Goal: Information Seeking & Learning: Learn about a topic

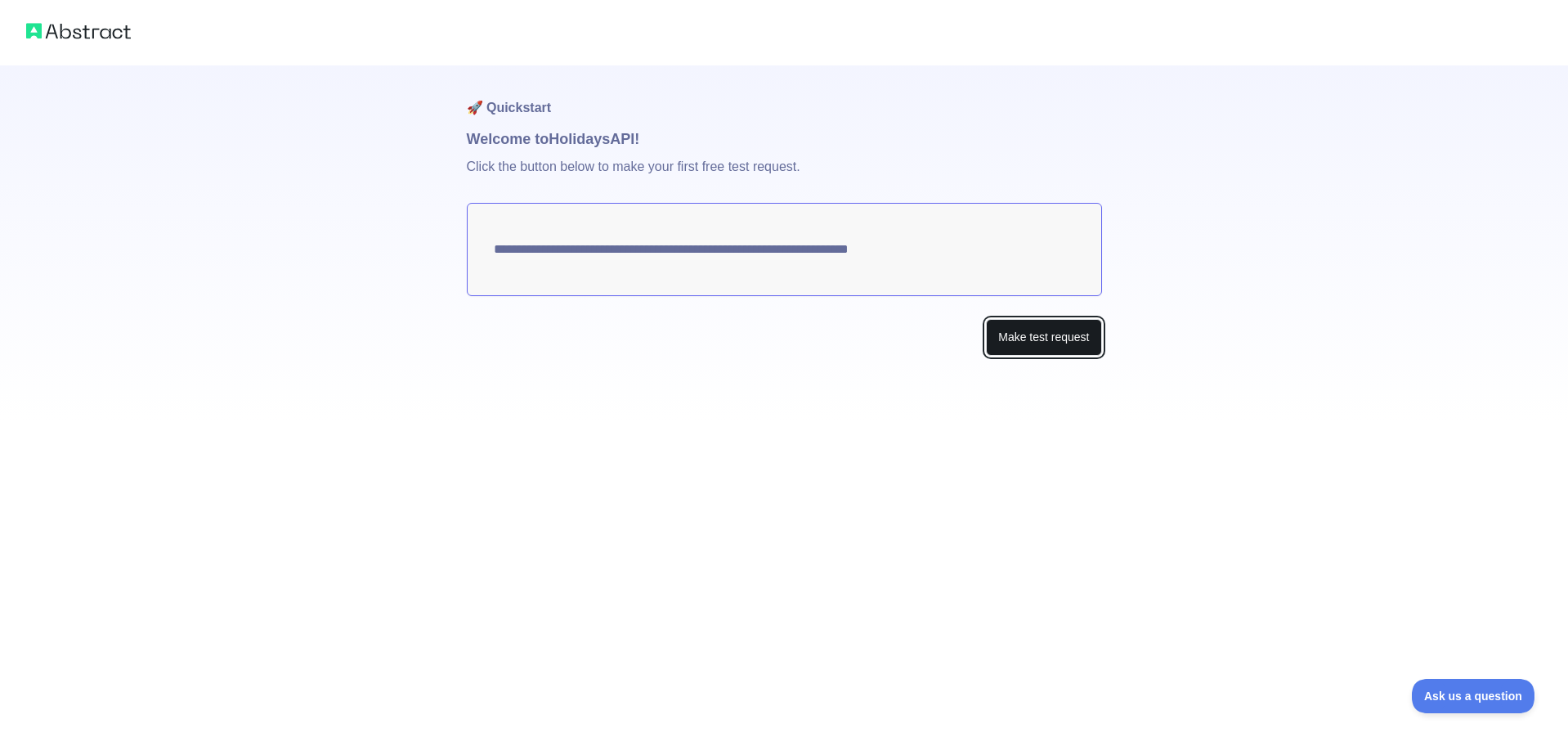
click at [1037, 347] on button "Make test request" at bounding box center [1044, 337] width 115 height 37
click at [736, 244] on textarea "**********" at bounding box center [785, 249] width 636 height 94
click at [916, 241] on textarea "**********" at bounding box center [785, 249] width 636 height 94
click at [1054, 337] on button "Make test request" at bounding box center [1044, 337] width 115 height 37
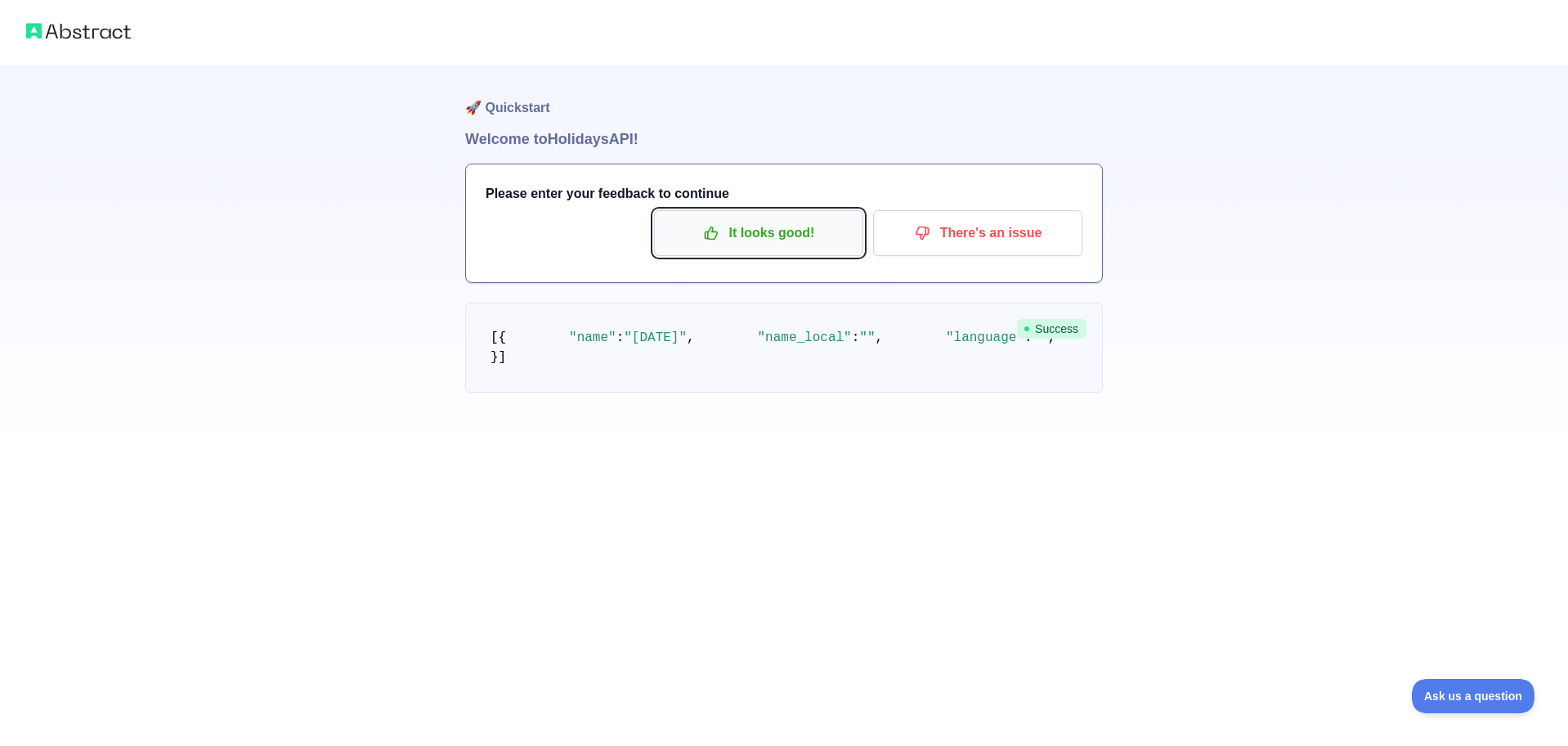
click at [748, 233] on p "It looks good!" at bounding box center [758, 233] width 184 height 27
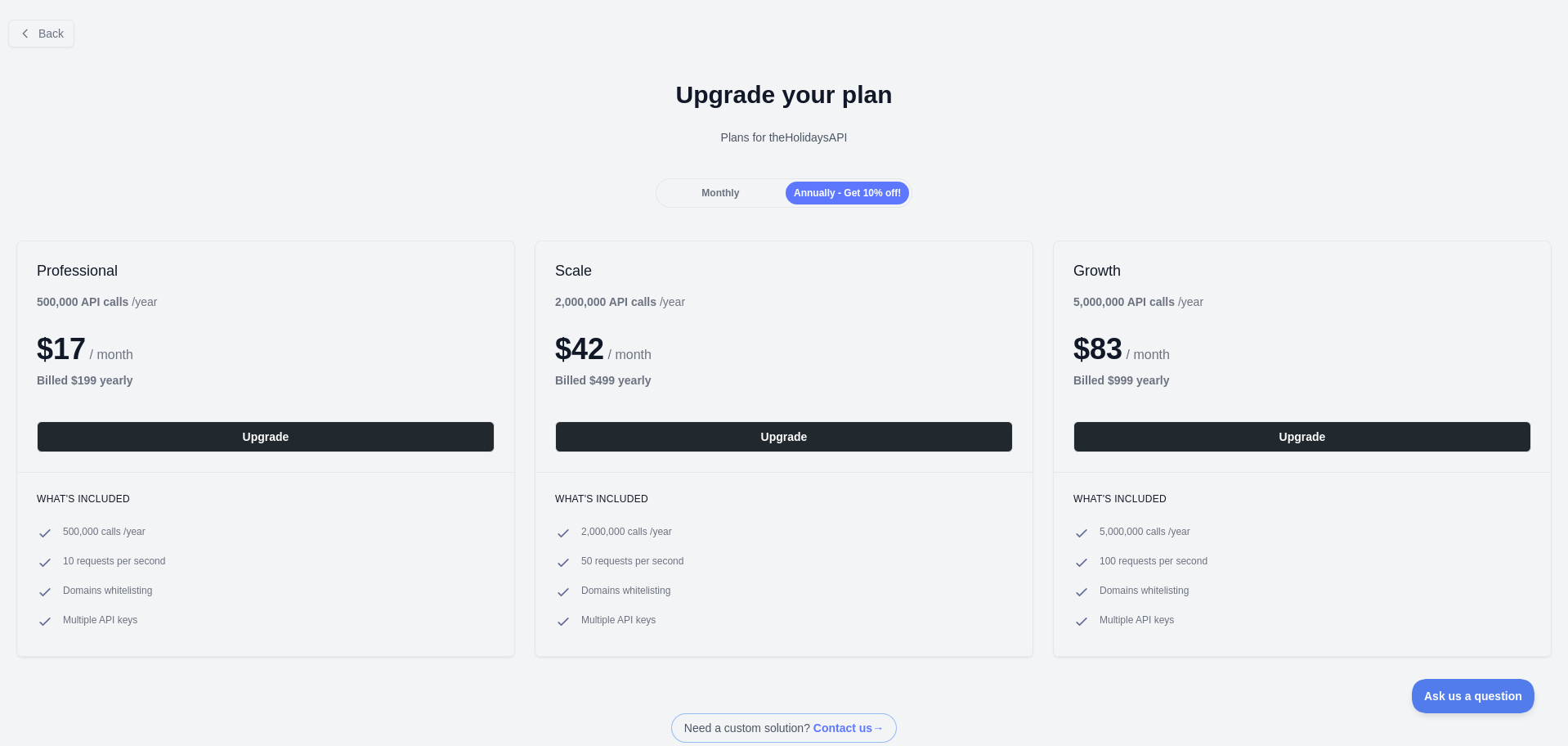
click at [721, 190] on span "Monthly" at bounding box center [721, 193] width 38 height 11
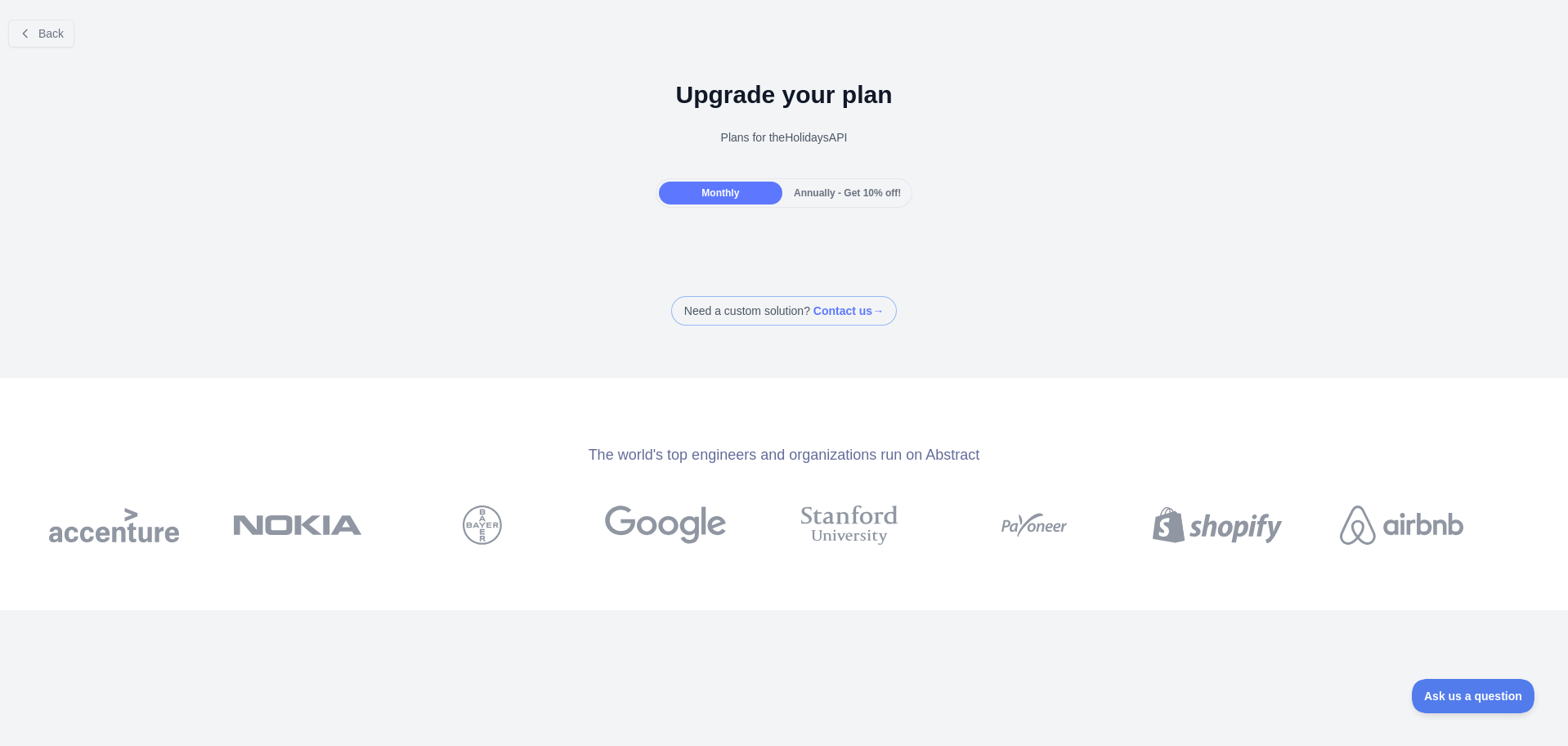
click at [812, 192] on span "Annually - Get 10% off!" at bounding box center [847, 193] width 107 height 11
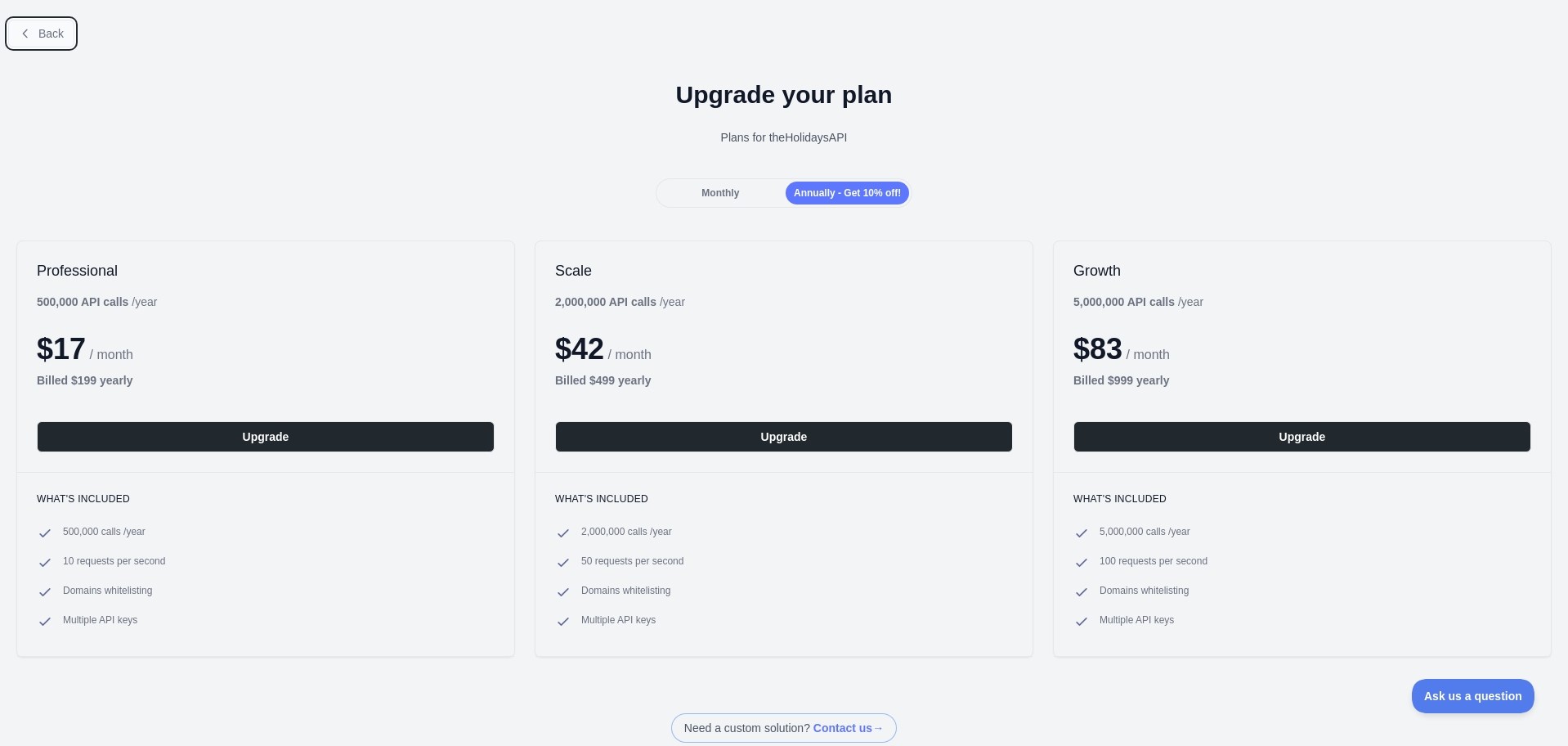
click at [58, 33] on span "Back" at bounding box center [51, 34] width 26 height 13
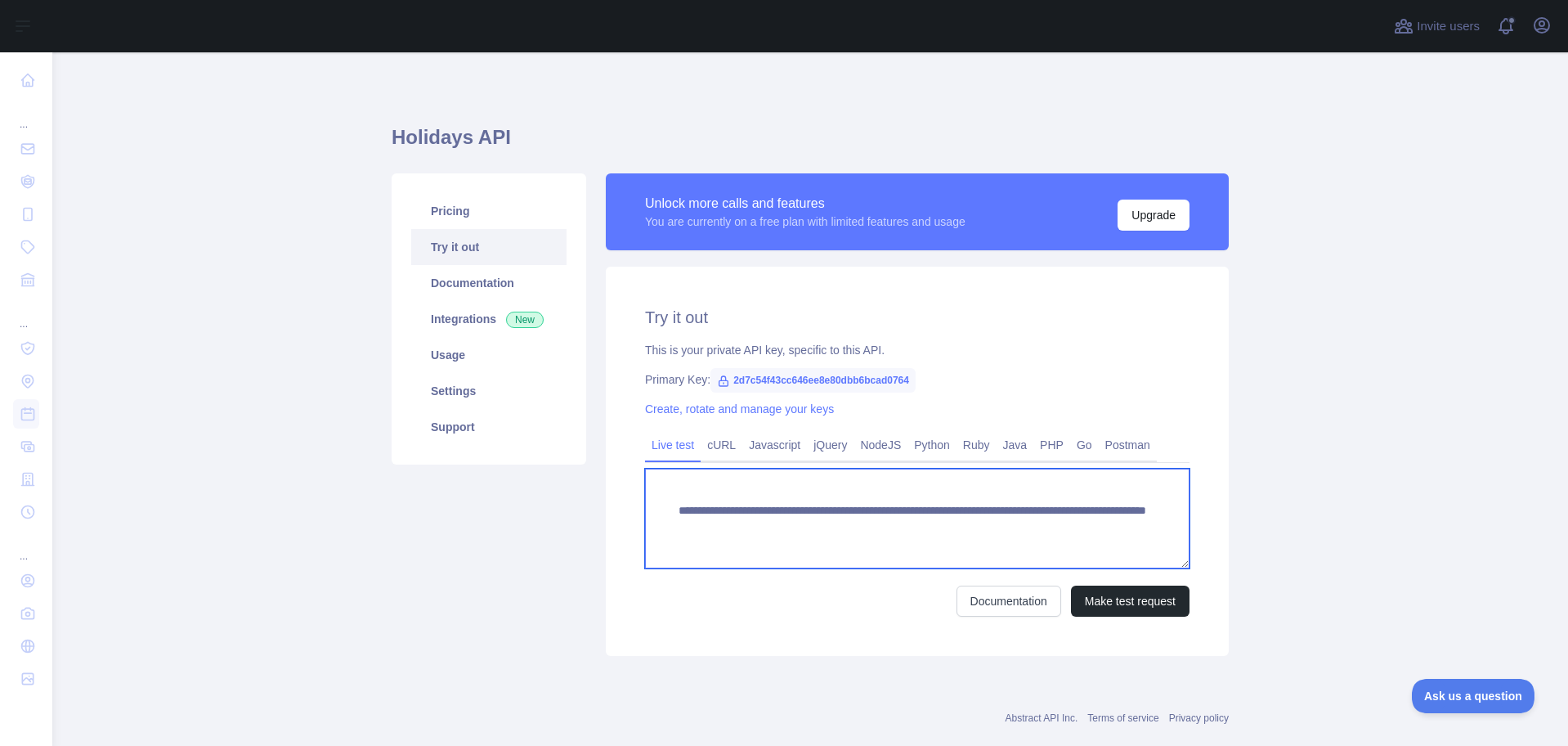
click at [939, 540] on textarea "**********" at bounding box center [917, 517] width 545 height 99
click at [988, 527] on textarea "**********" at bounding box center [917, 517] width 545 height 99
click at [980, 527] on textarea "**********" at bounding box center [917, 517] width 545 height 99
type textarea "**********"
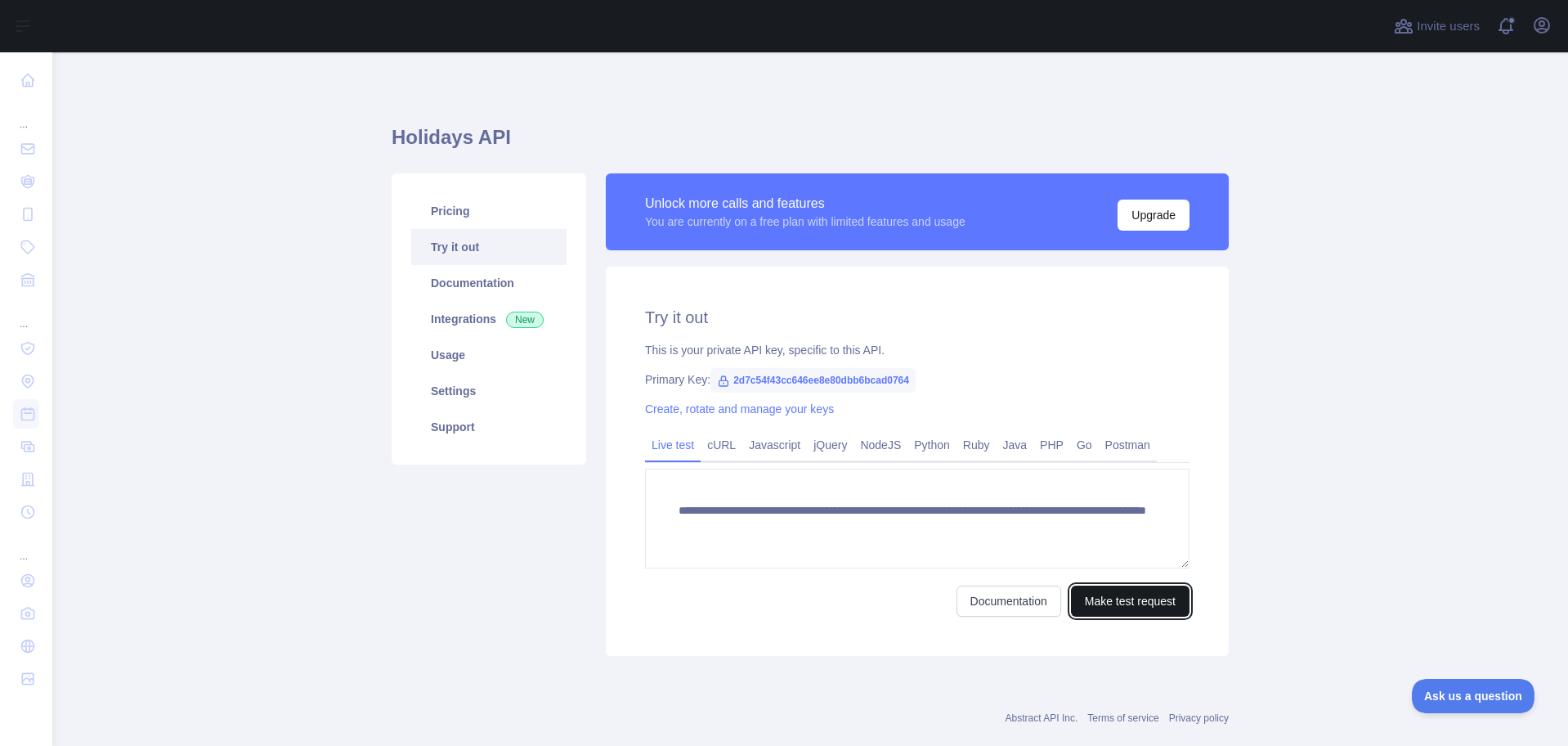
click at [1124, 605] on button "Make test request" at bounding box center [1130, 600] width 118 height 31
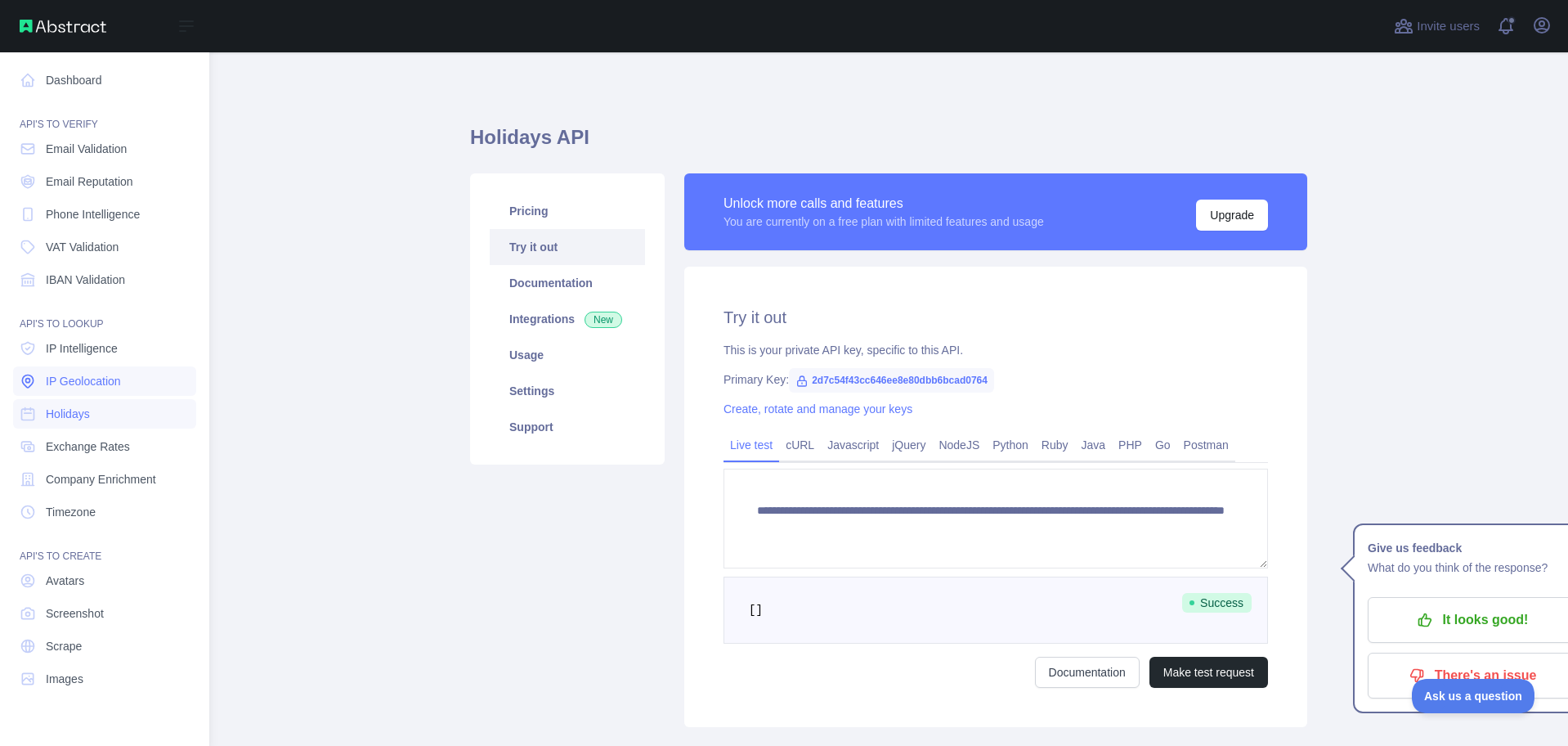
click at [72, 381] on span "IP Geolocation" at bounding box center [83, 380] width 76 height 16
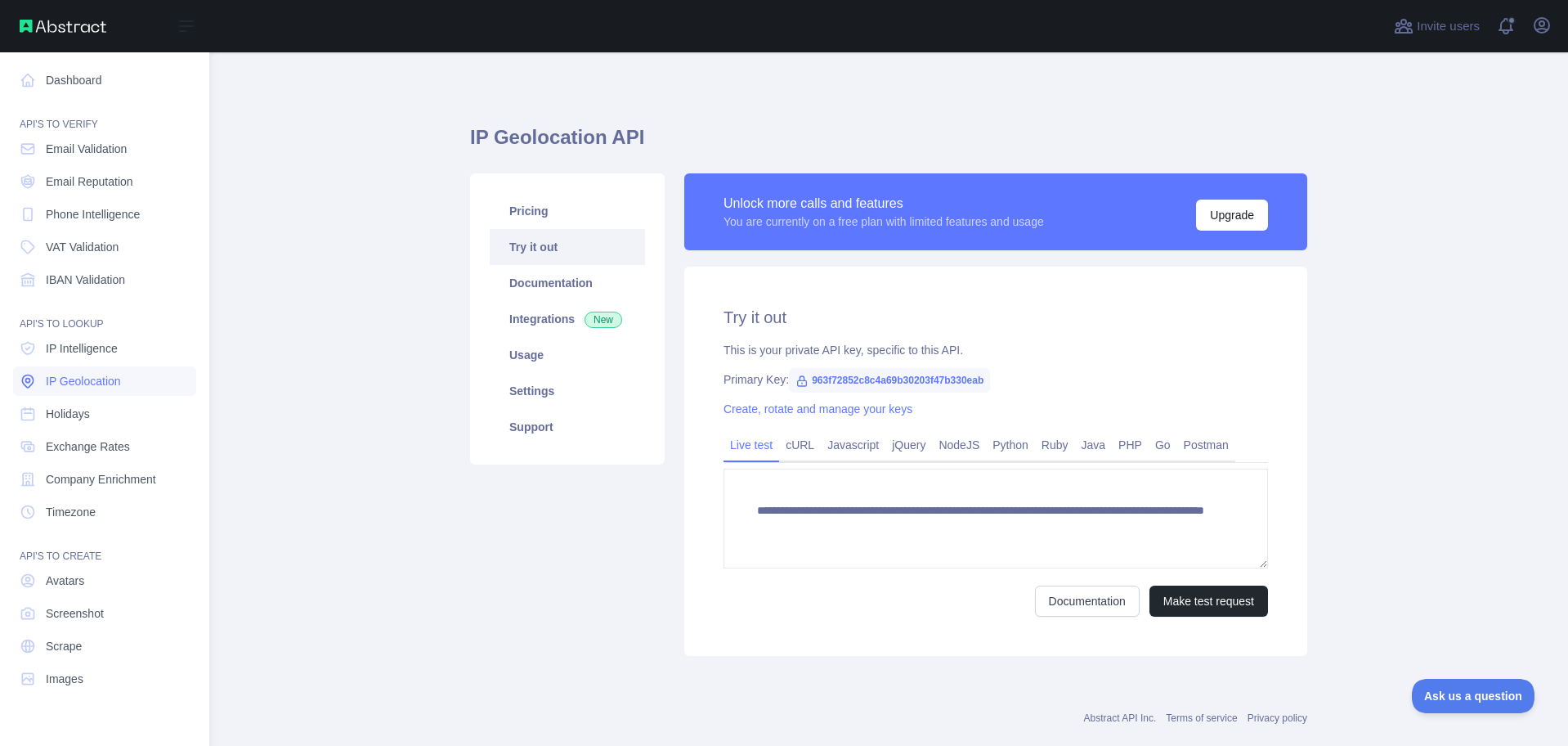
click at [78, 373] on span "IP Geolocation" at bounding box center [83, 380] width 76 height 16
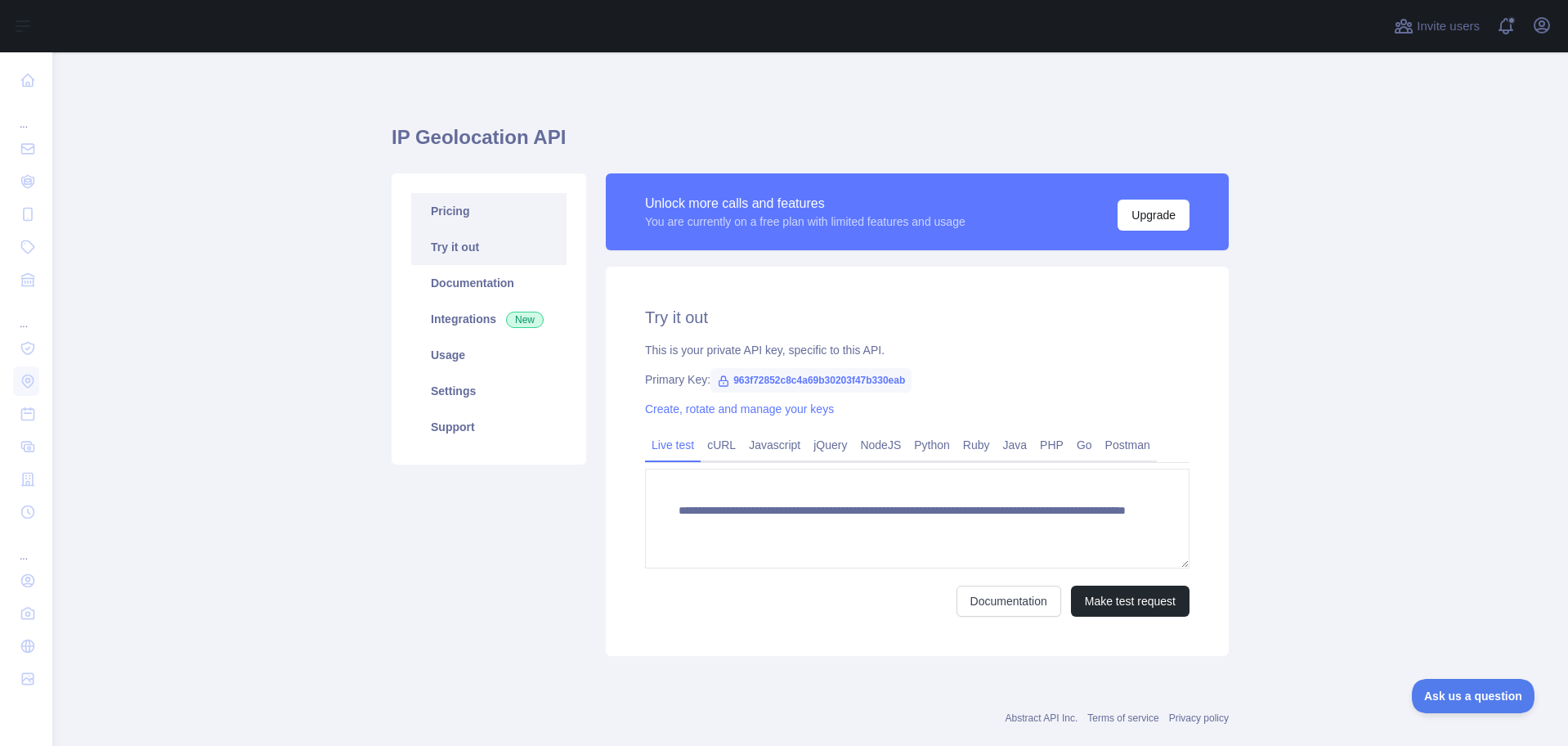
click at [444, 207] on link "Pricing" at bounding box center [489, 211] width 155 height 36
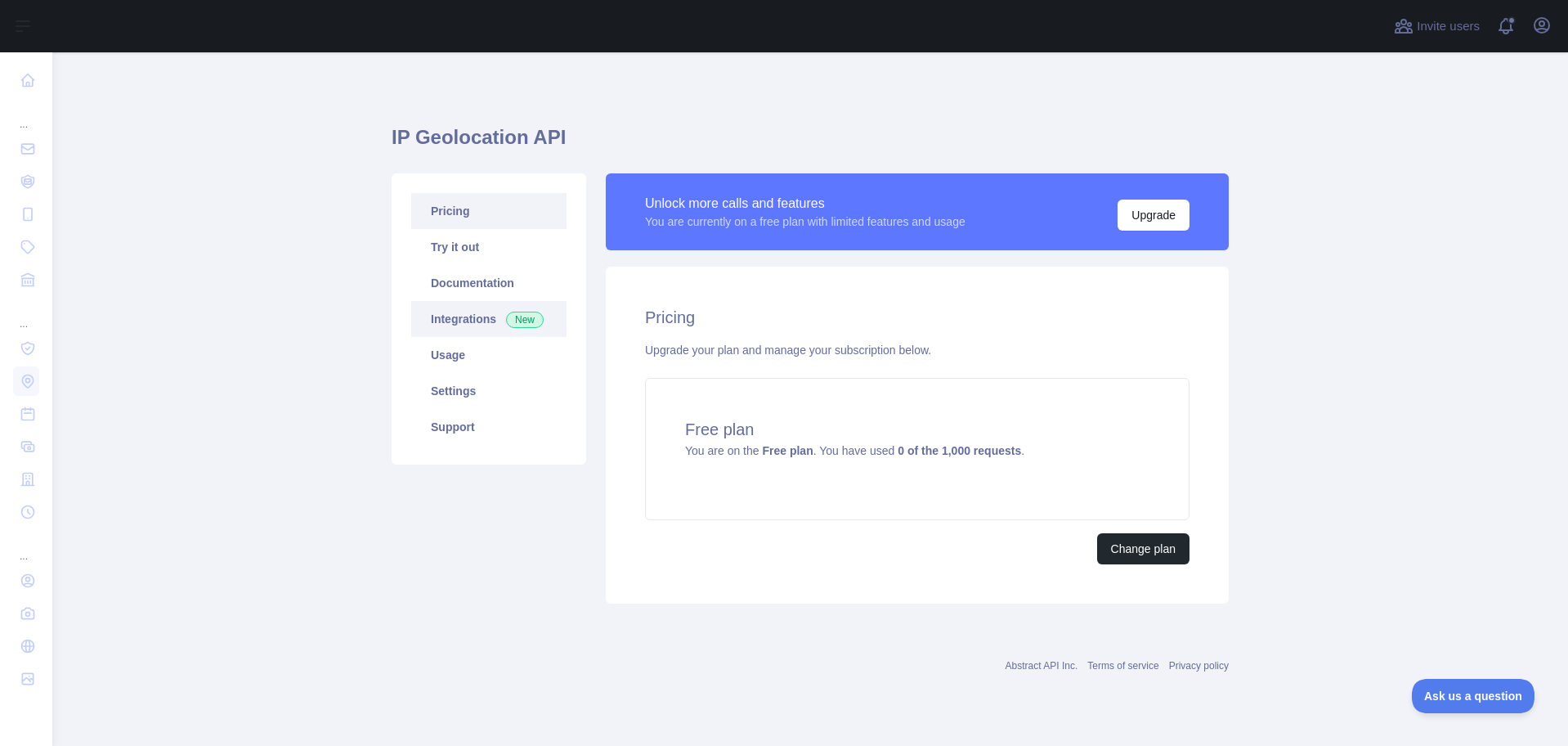
click at [483, 318] on link "Integrations New" at bounding box center [489, 319] width 155 height 36
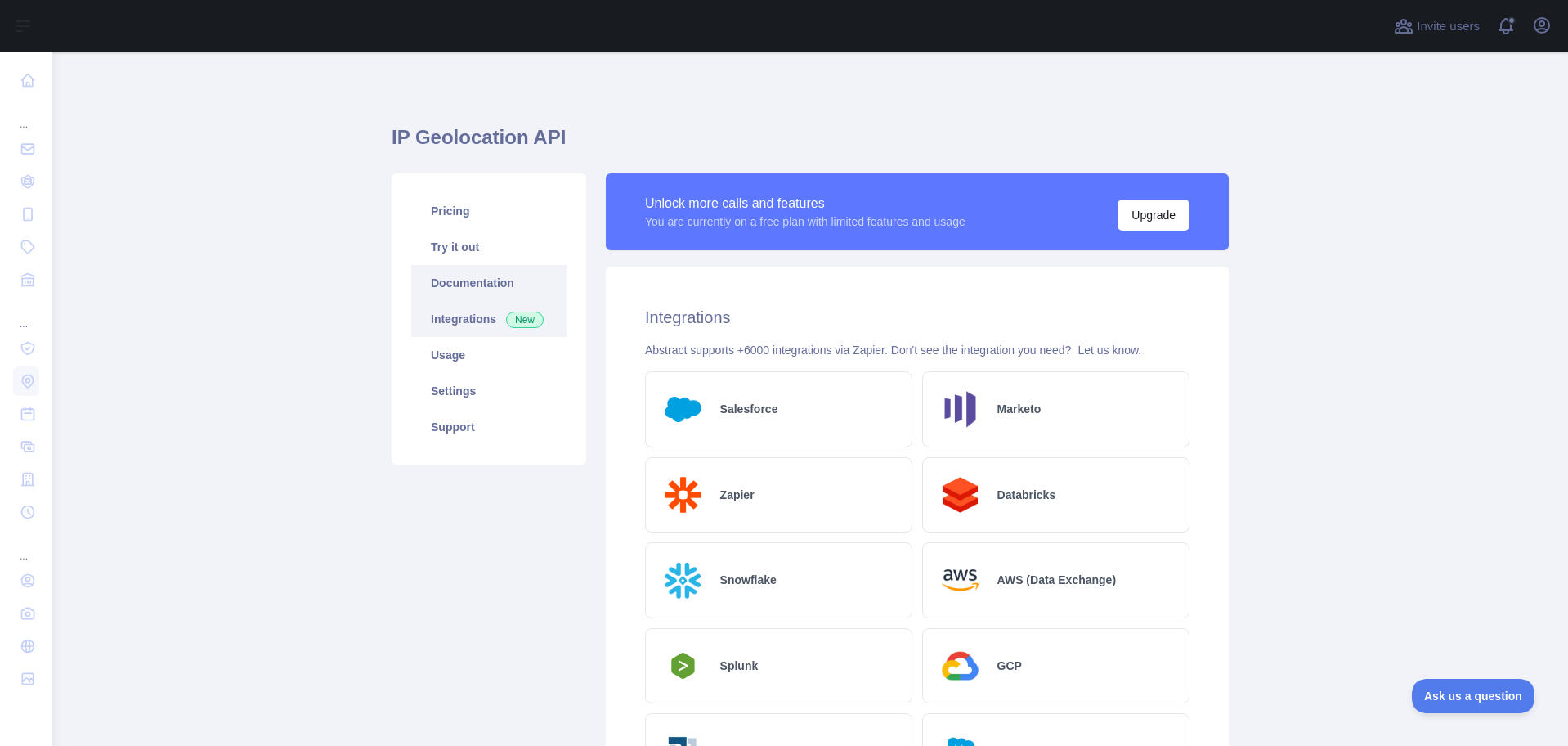
click at [455, 281] on link "Documentation" at bounding box center [489, 283] width 155 height 36
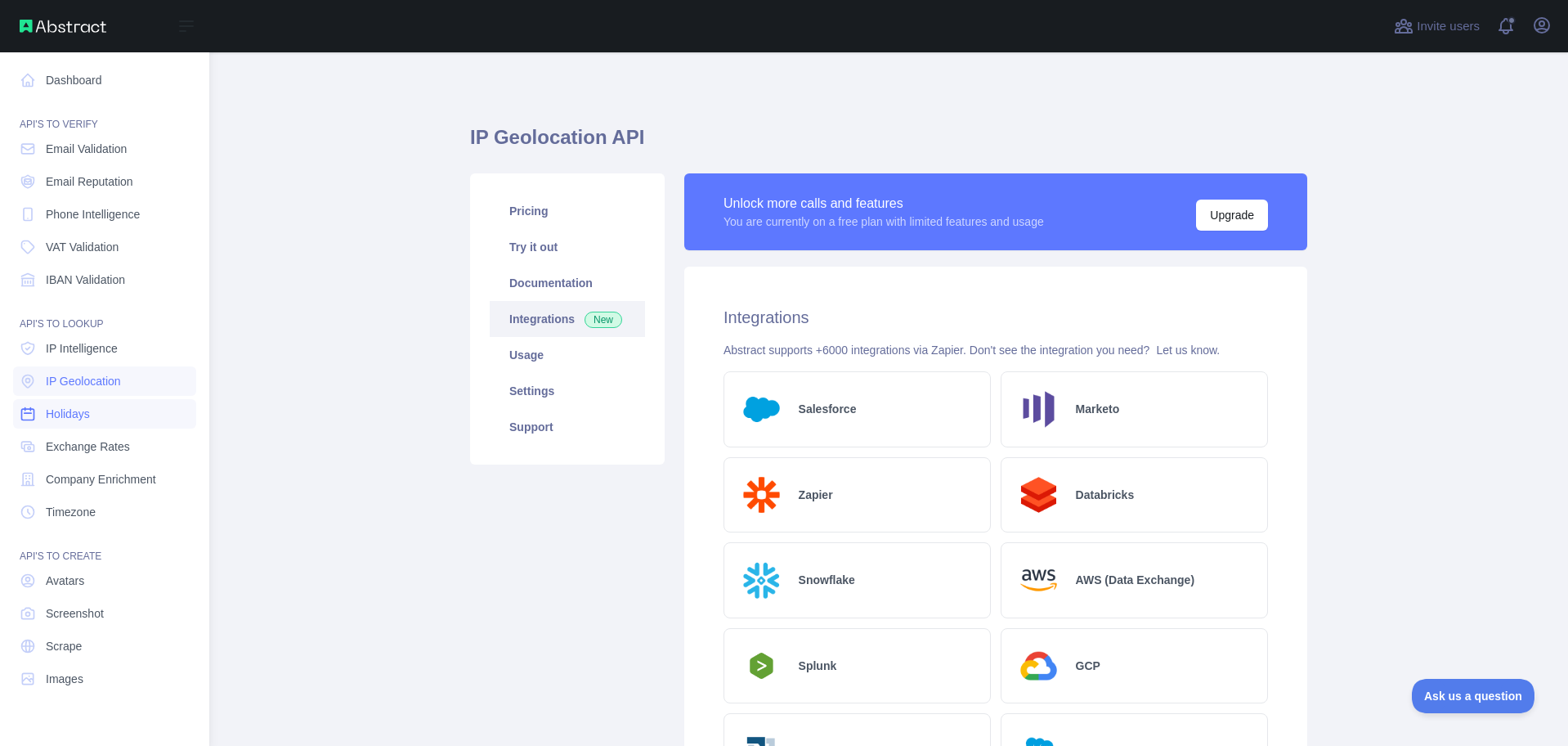
click at [128, 412] on link "Holidays" at bounding box center [105, 413] width 183 height 29
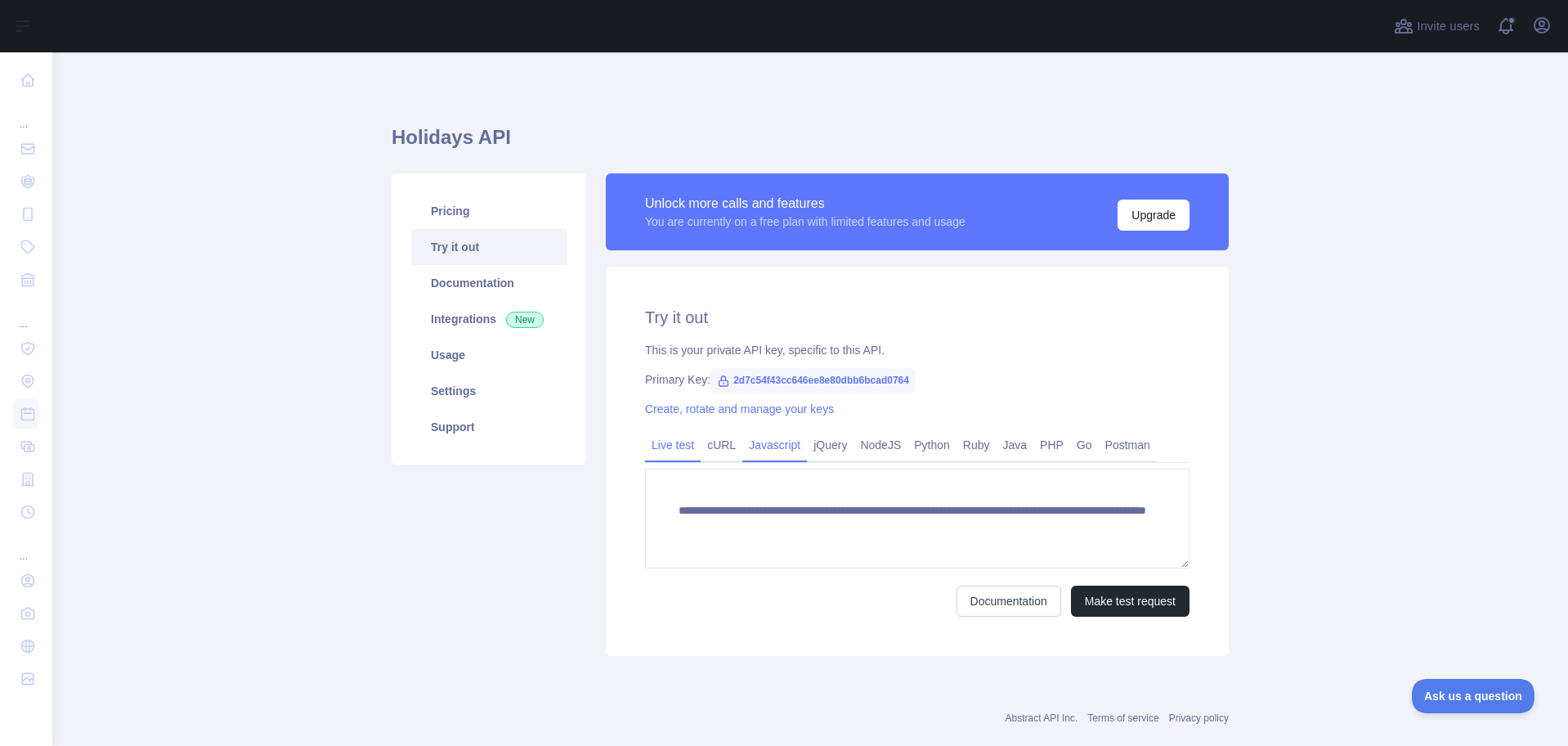
click at [756, 439] on link "Javascript" at bounding box center [775, 445] width 64 height 26
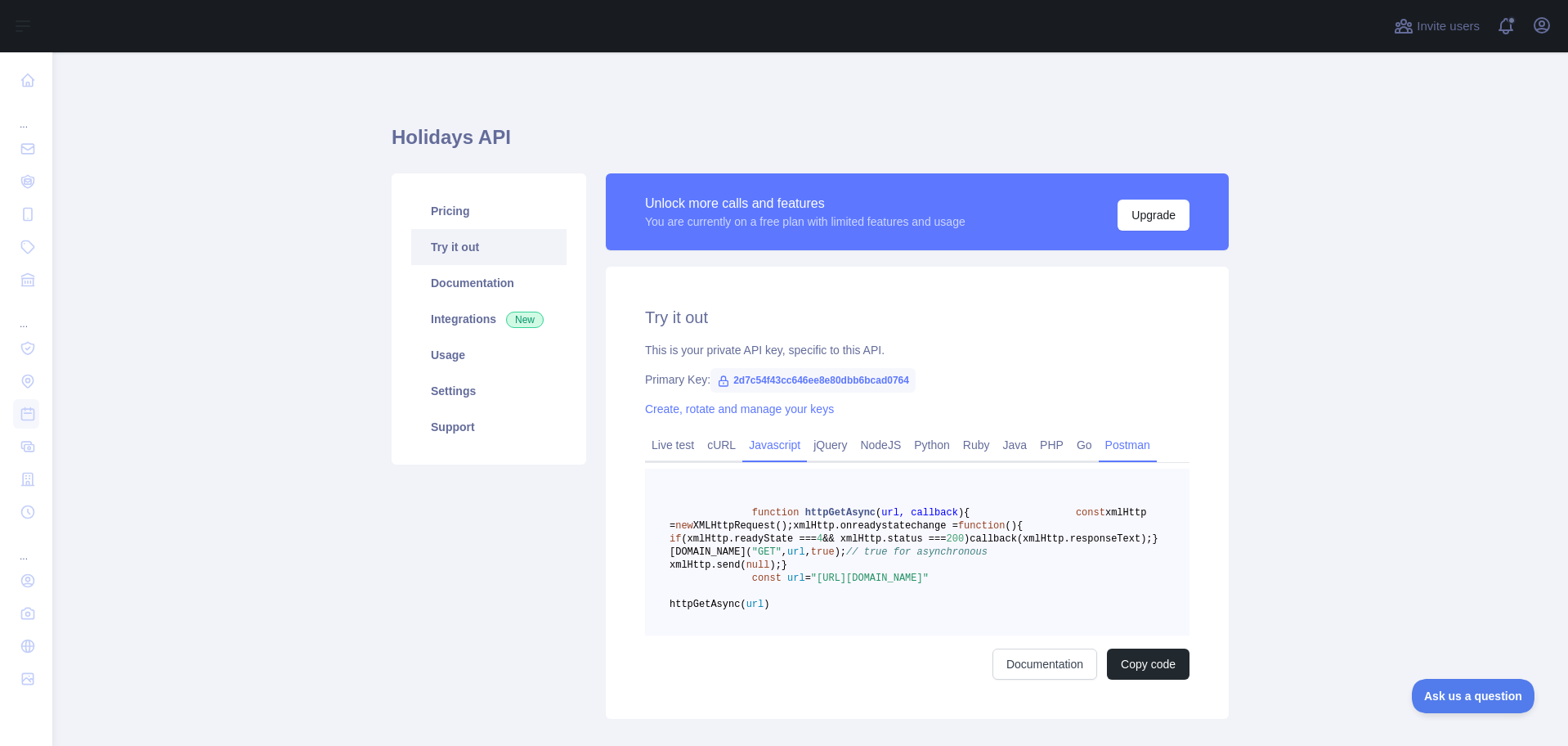
click at [1115, 446] on link "Postman" at bounding box center [1127, 445] width 58 height 26
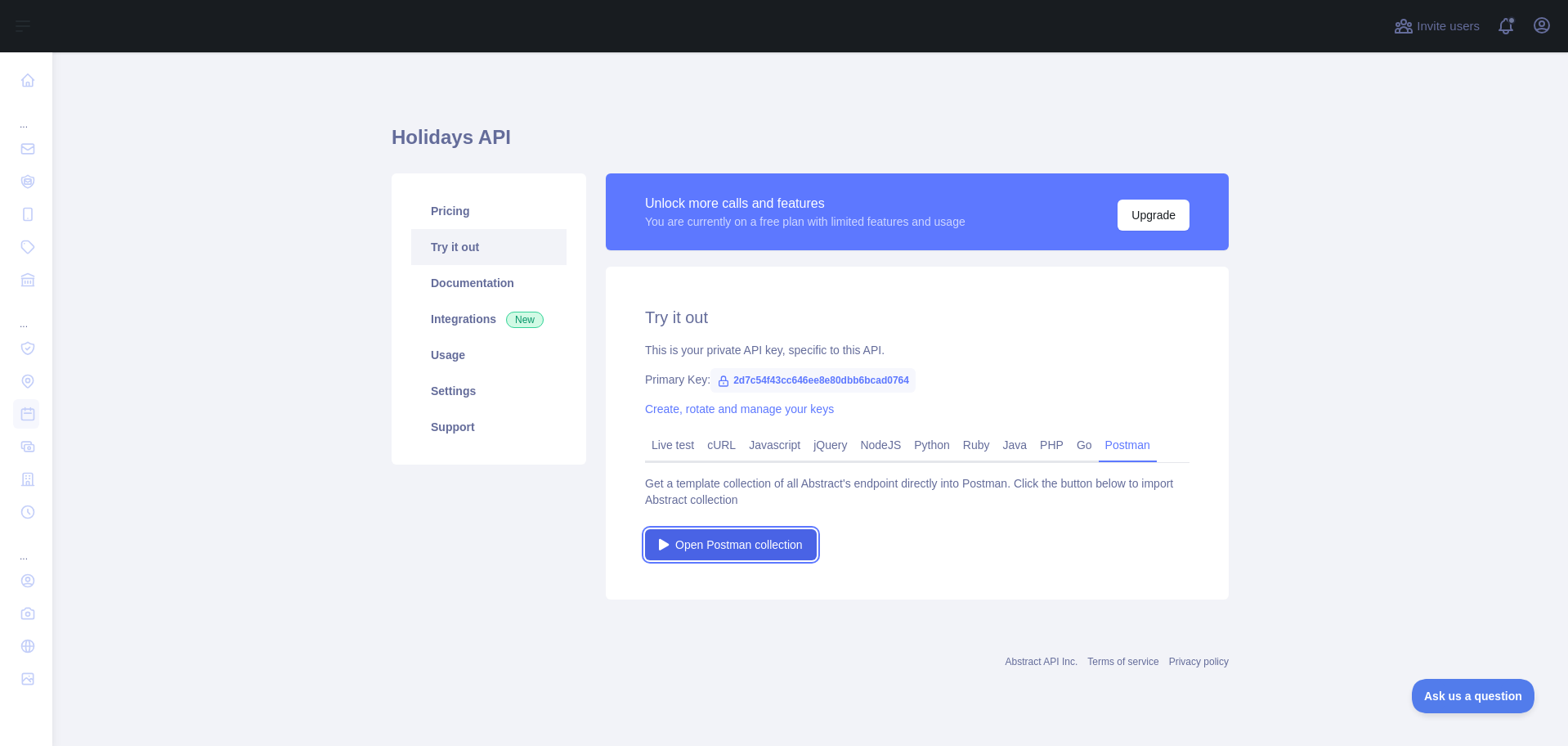
click at [746, 546] on span "Open Postman collection" at bounding box center [739, 544] width 128 height 16
click at [467, 243] on link "Try it out" at bounding box center [489, 247] width 155 height 36
click at [459, 282] on link "Documentation" at bounding box center [489, 283] width 155 height 36
click at [801, 375] on span "2d7c54f43cc646ee8e80dbb6bcad0764" at bounding box center [812, 380] width 205 height 25
click at [905, 379] on span "2d7c54f43cc646ee8e80dbb6bcad0764" at bounding box center [812, 380] width 205 height 25
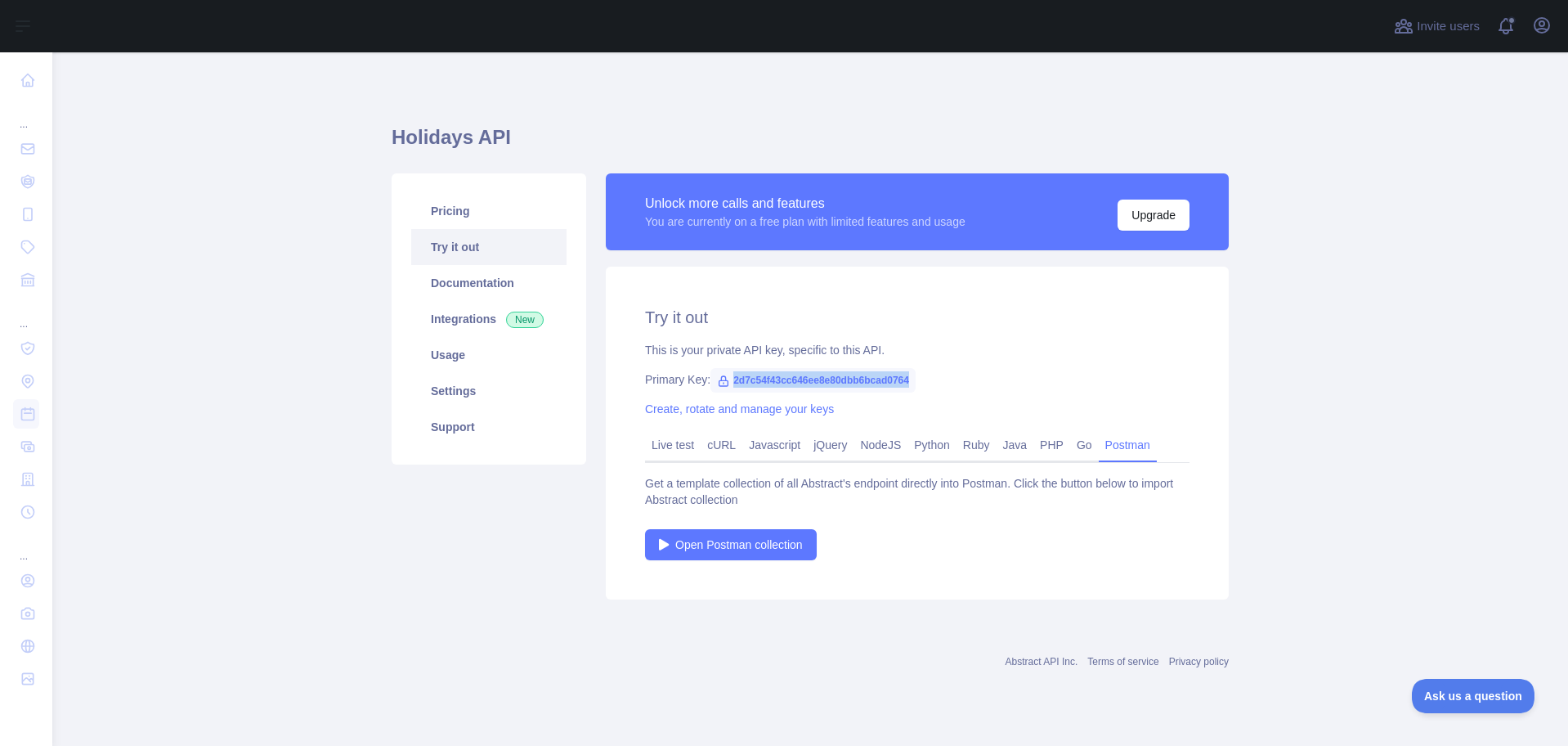
drag, startPoint x: 905, startPoint y: 379, endPoint x: 786, endPoint y: 379, distance: 119.0
click at [786, 379] on span "2d7c54f43cc646ee8e80dbb6bcad0764" at bounding box center [812, 380] width 205 height 25
copy span "2d7c54f43cc646ee8e80dbb6bcad0764"
click at [1050, 374] on div "Primary Key: 2d7c54f43cc646ee8e80dbb6bcad0764" at bounding box center [917, 379] width 545 height 16
click at [783, 408] on link "Create, rotate and manage your keys" at bounding box center [740, 408] width 189 height 13
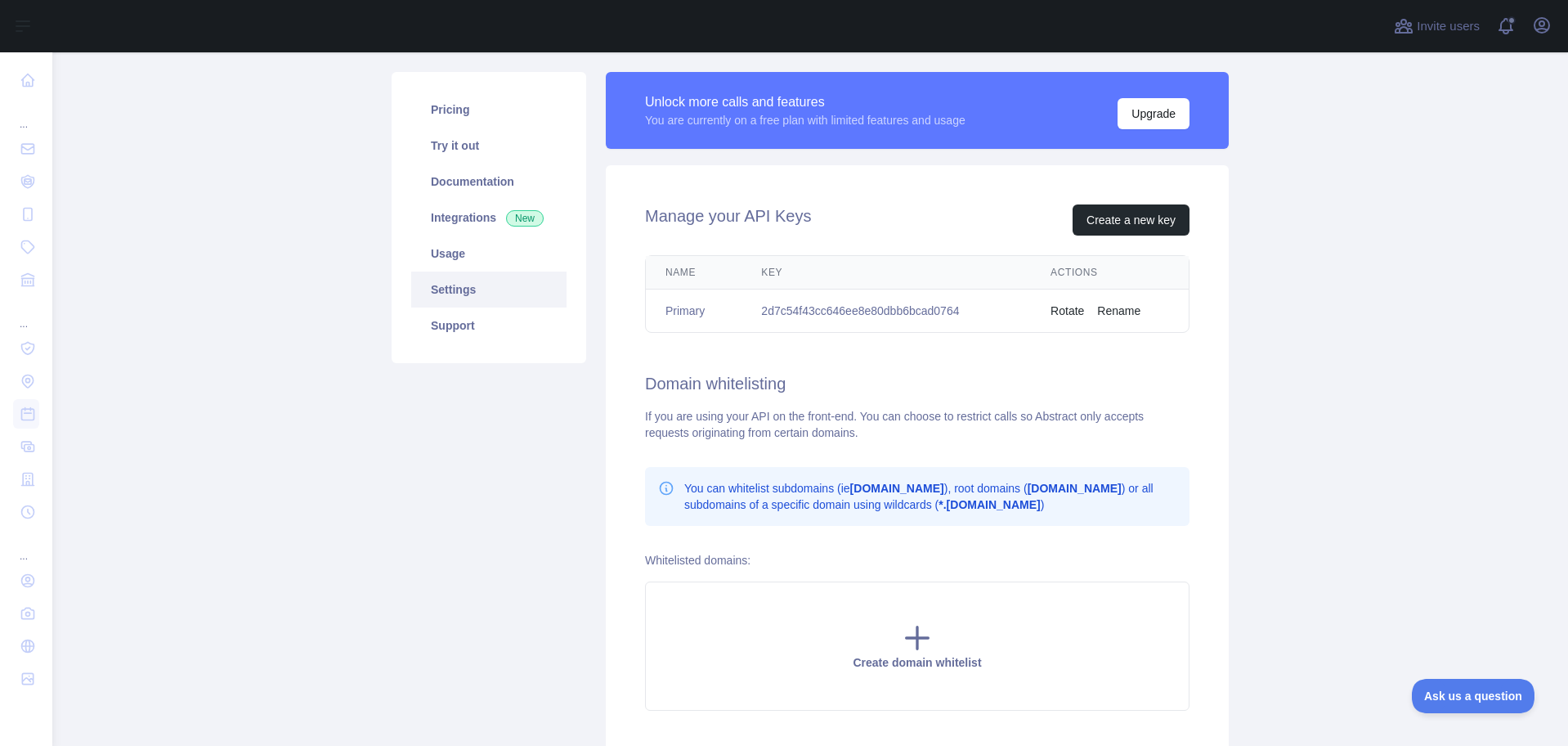
scroll to position [227, 0]
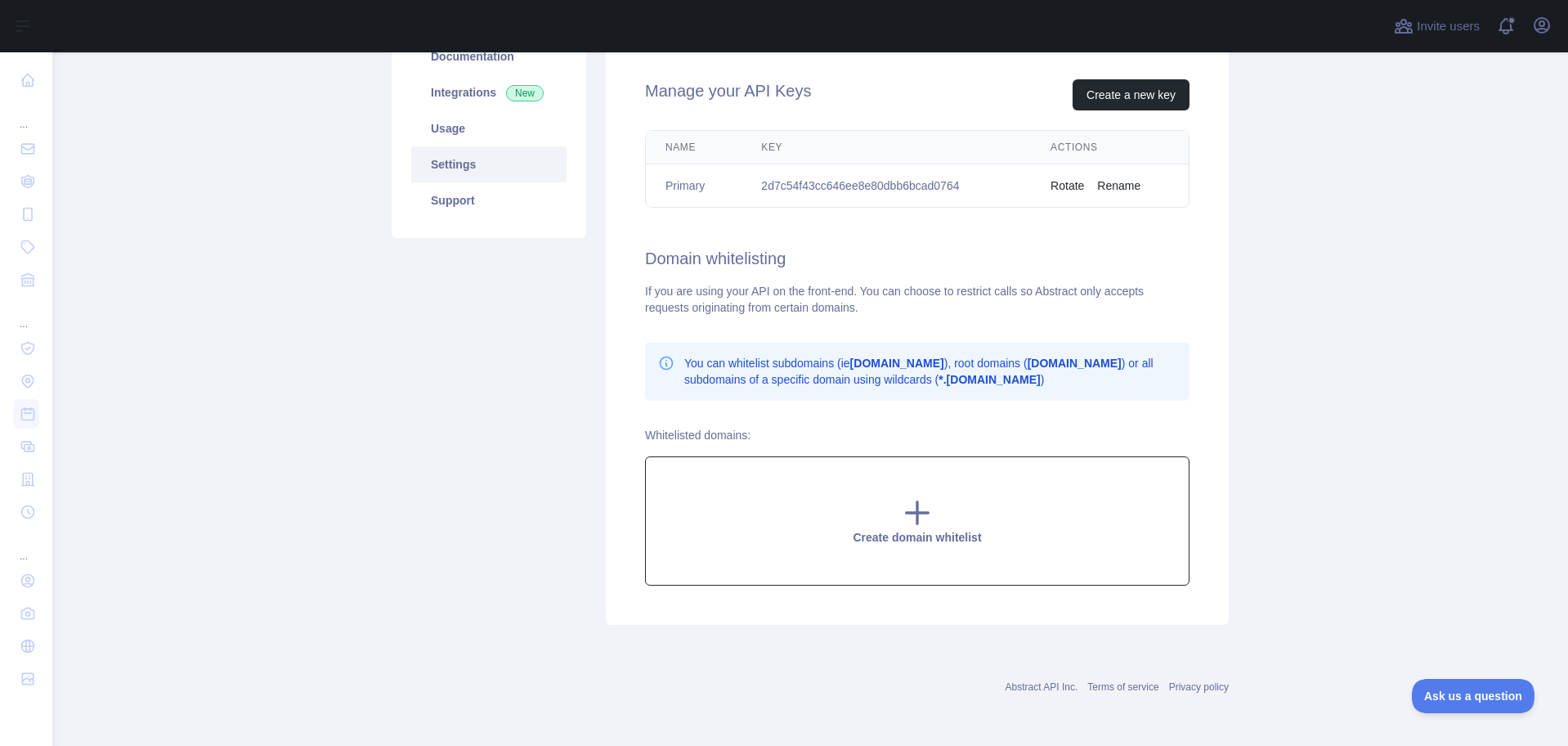
click at [958, 528] on div "Create domain whitelist" at bounding box center [917, 520] width 545 height 130
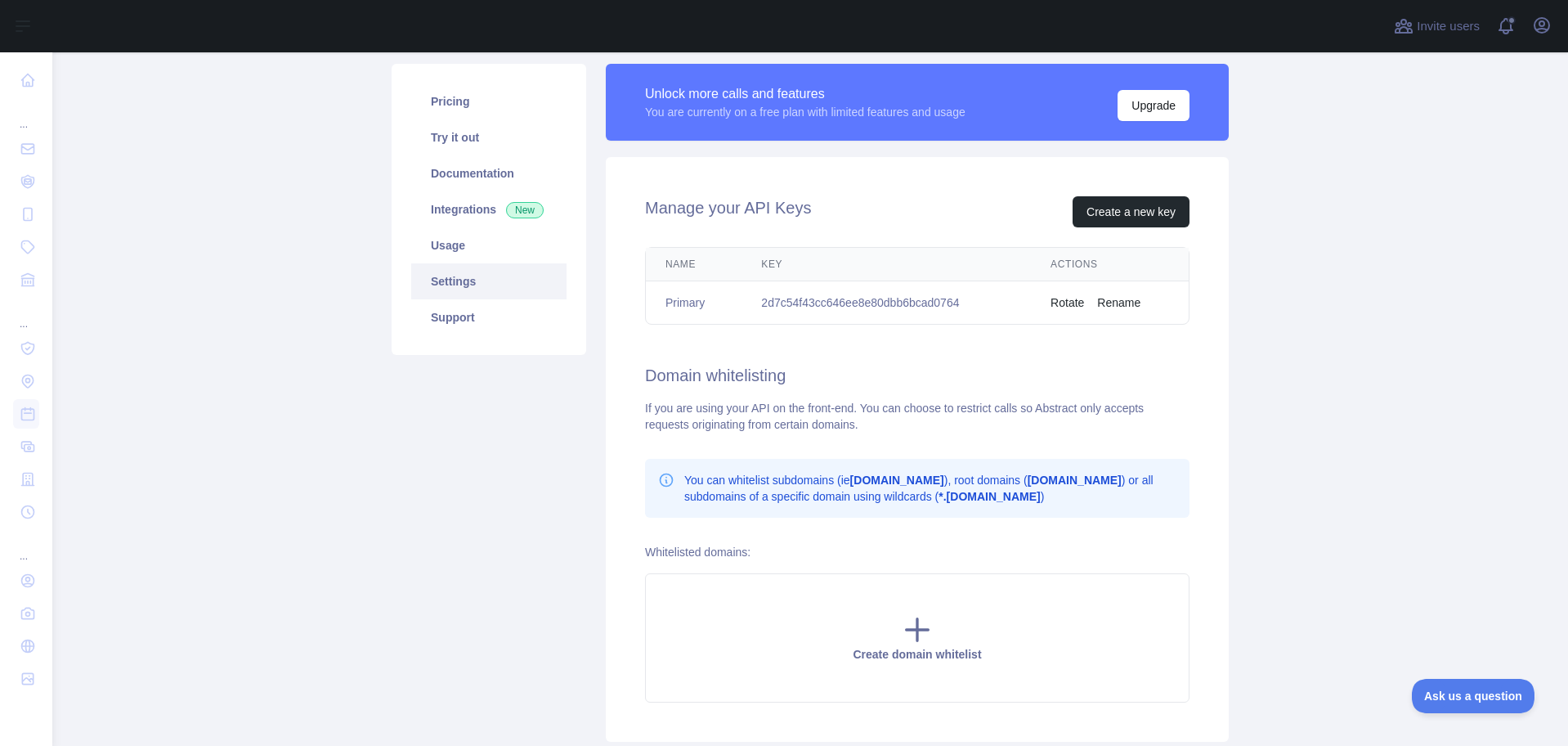
scroll to position [164, 0]
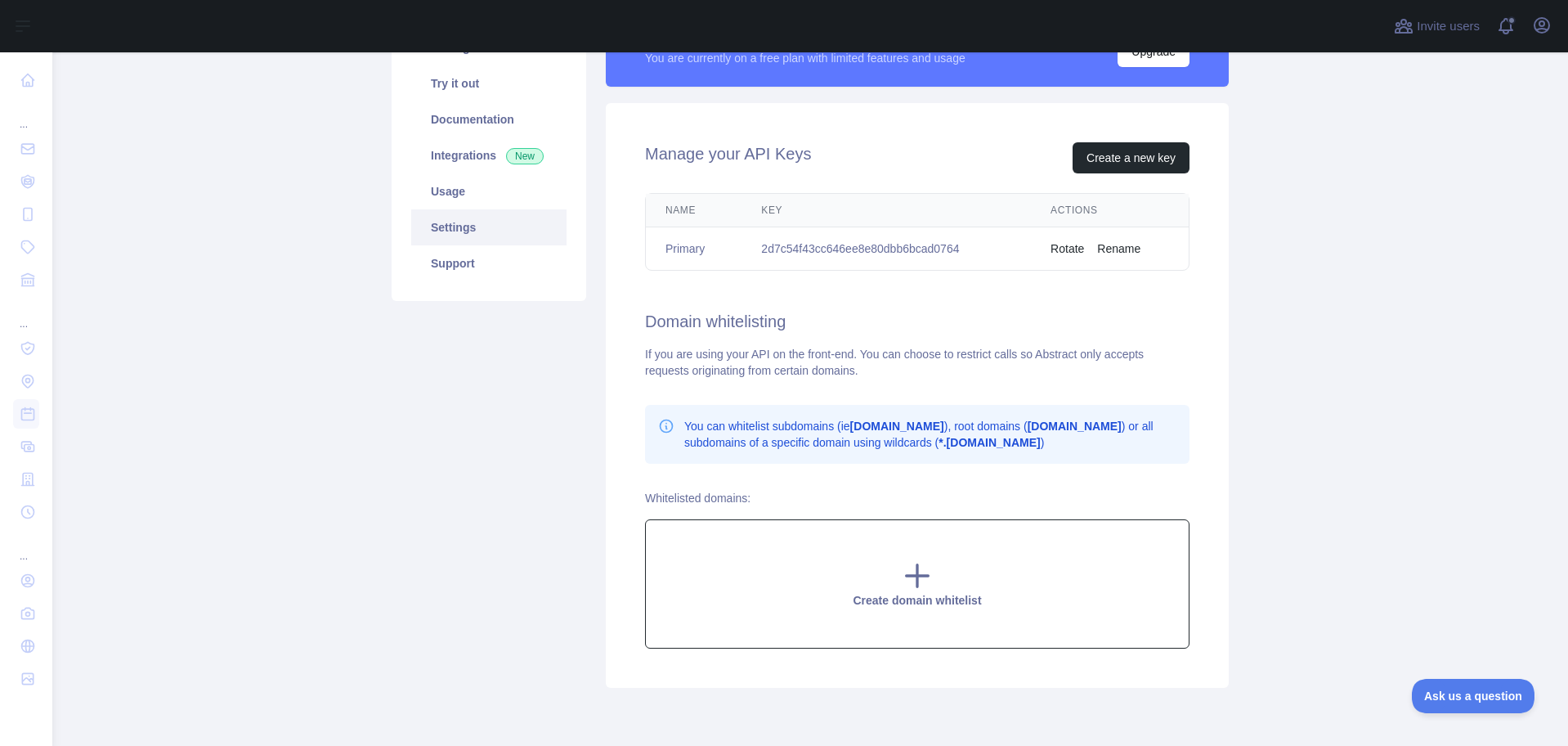
click at [918, 559] on div "Create domain whitelist" at bounding box center [917, 583] width 545 height 130
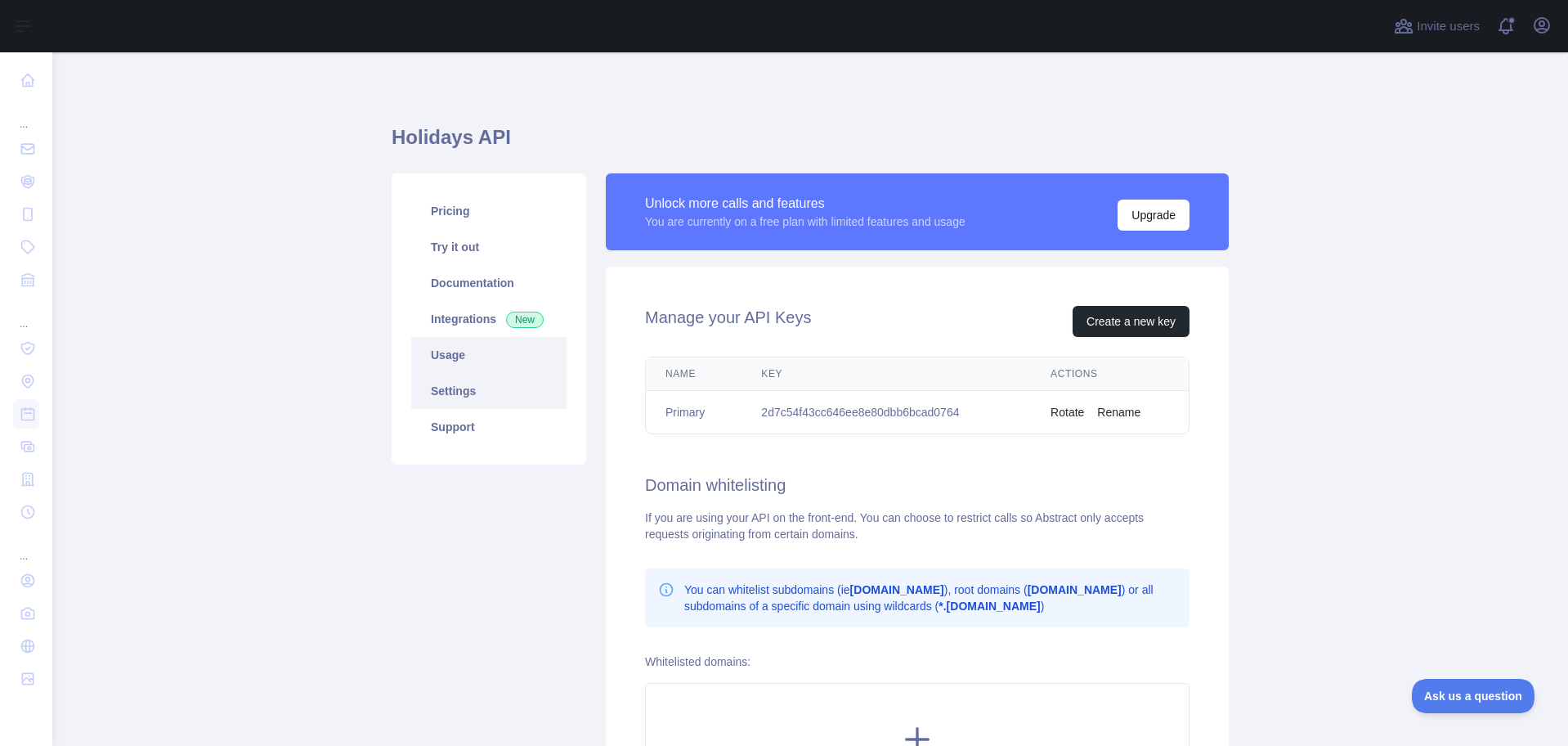
click at [440, 369] on link "Usage" at bounding box center [489, 355] width 155 height 36
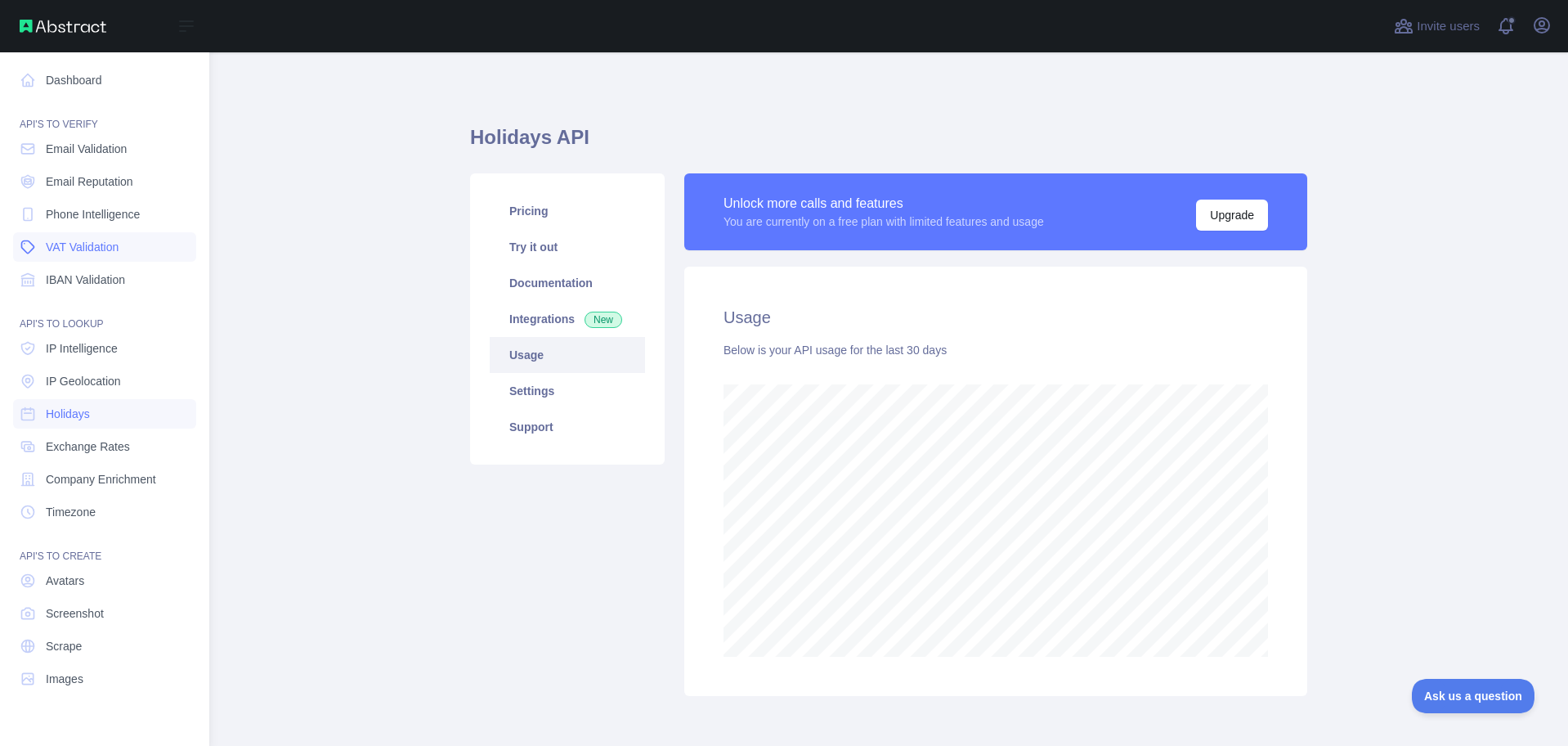
scroll to position [816821, 816355]
click at [99, 414] on link "Holidays" at bounding box center [105, 413] width 183 height 29
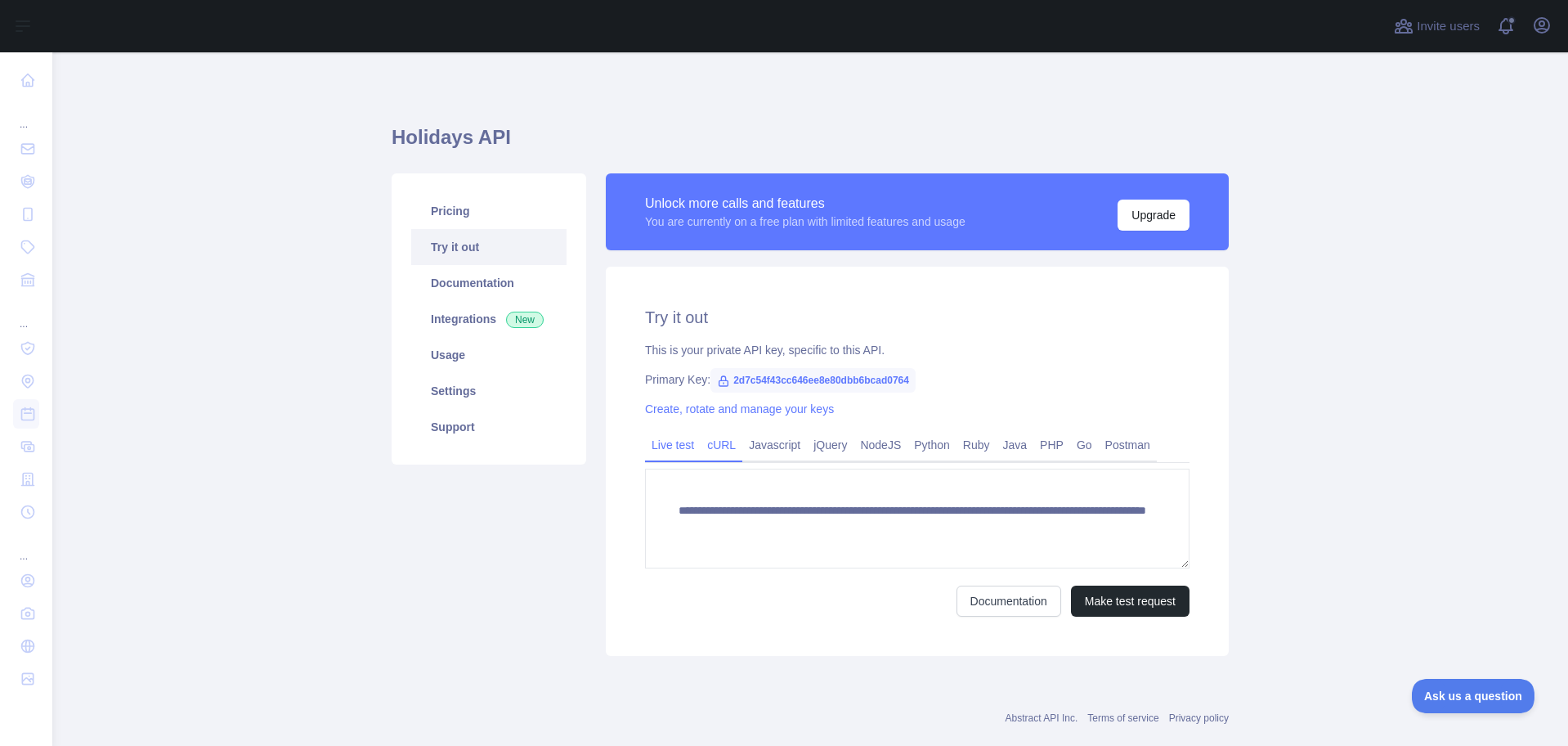
click at [714, 445] on link "cURL" at bounding box center [722, 445] width 42 height 26
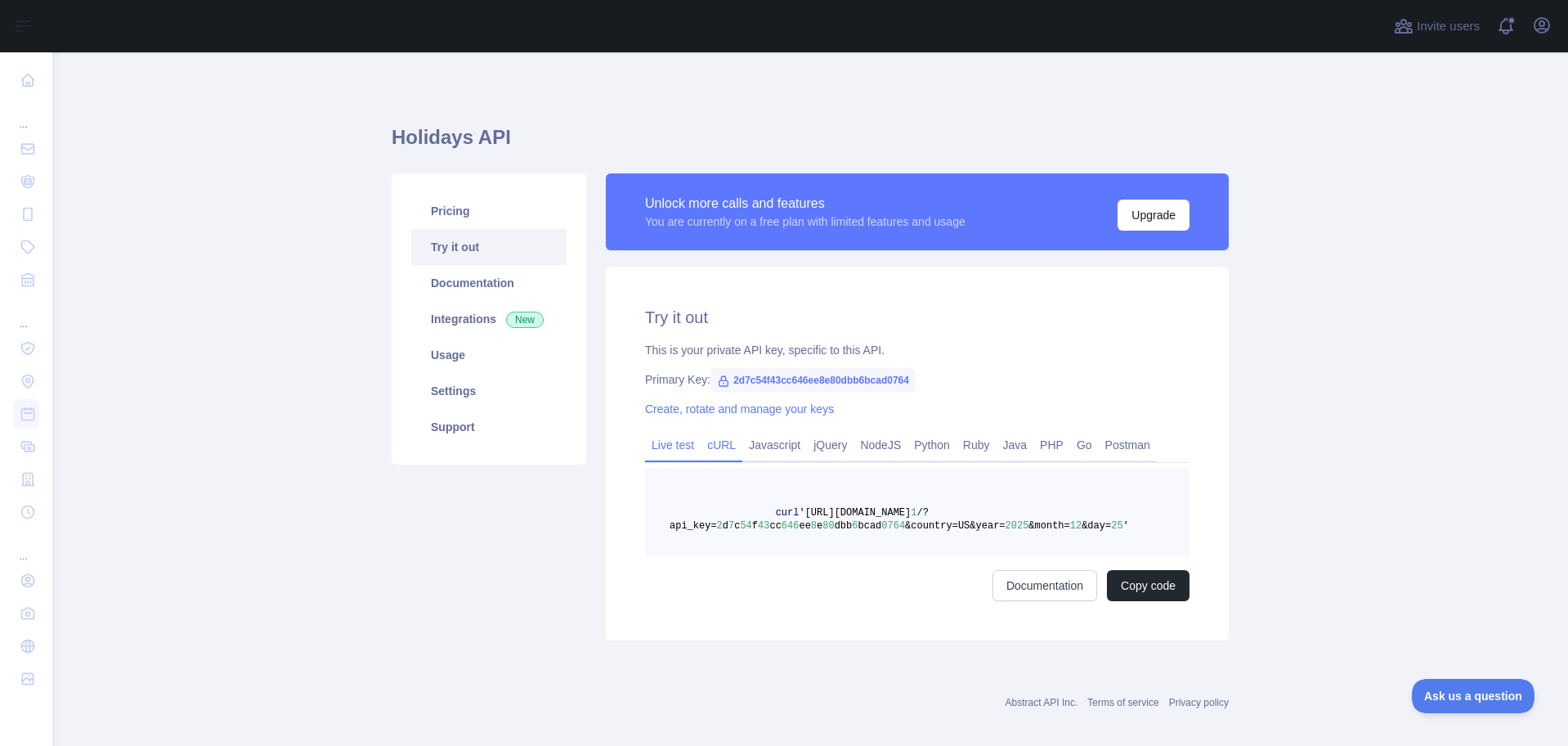
click at [670, 443] on link "Live test" at bounding box center [672, 445] width 56 height 26
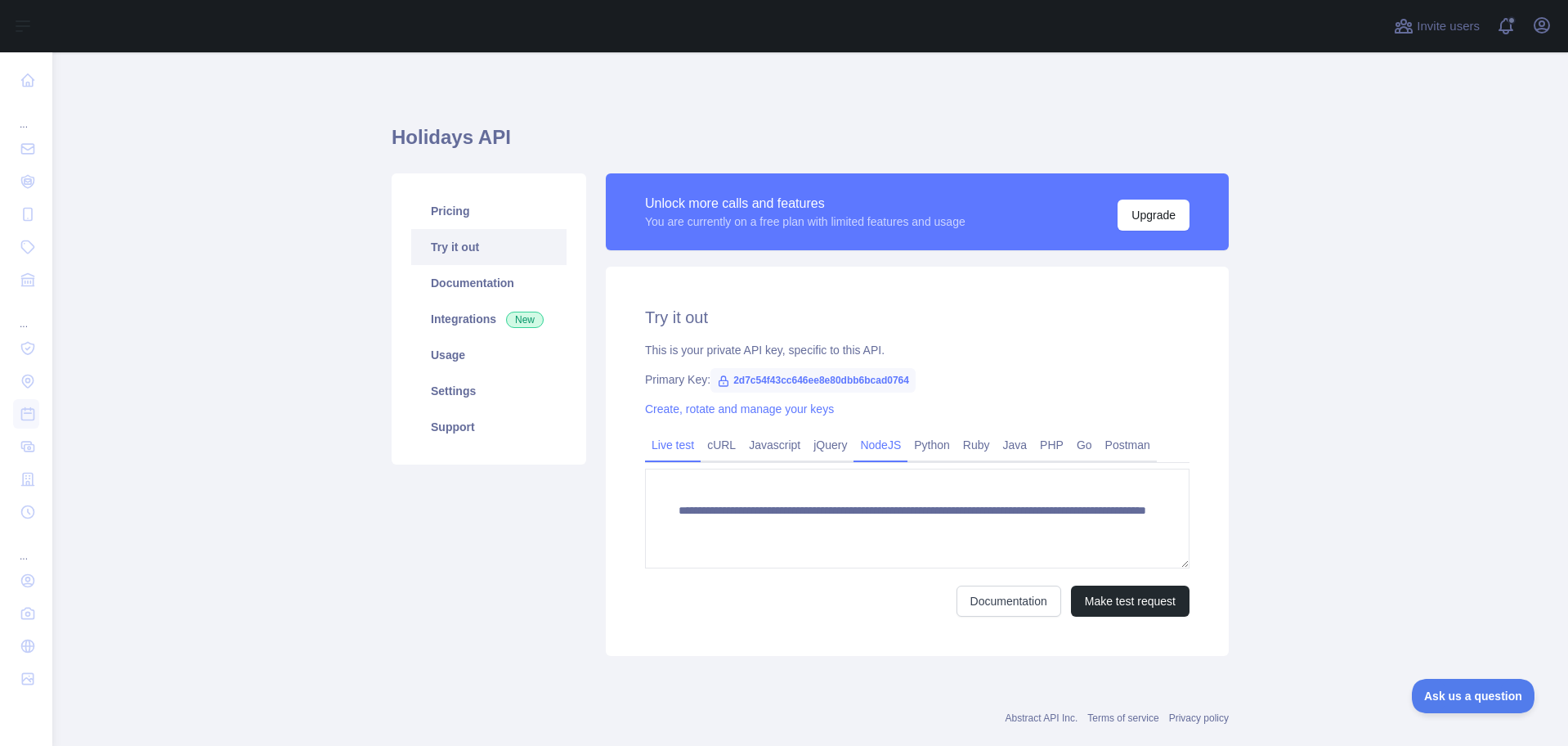
click at [866, 452] on link "NodeJS" at bounding box center [880, 445] width 54 height 26
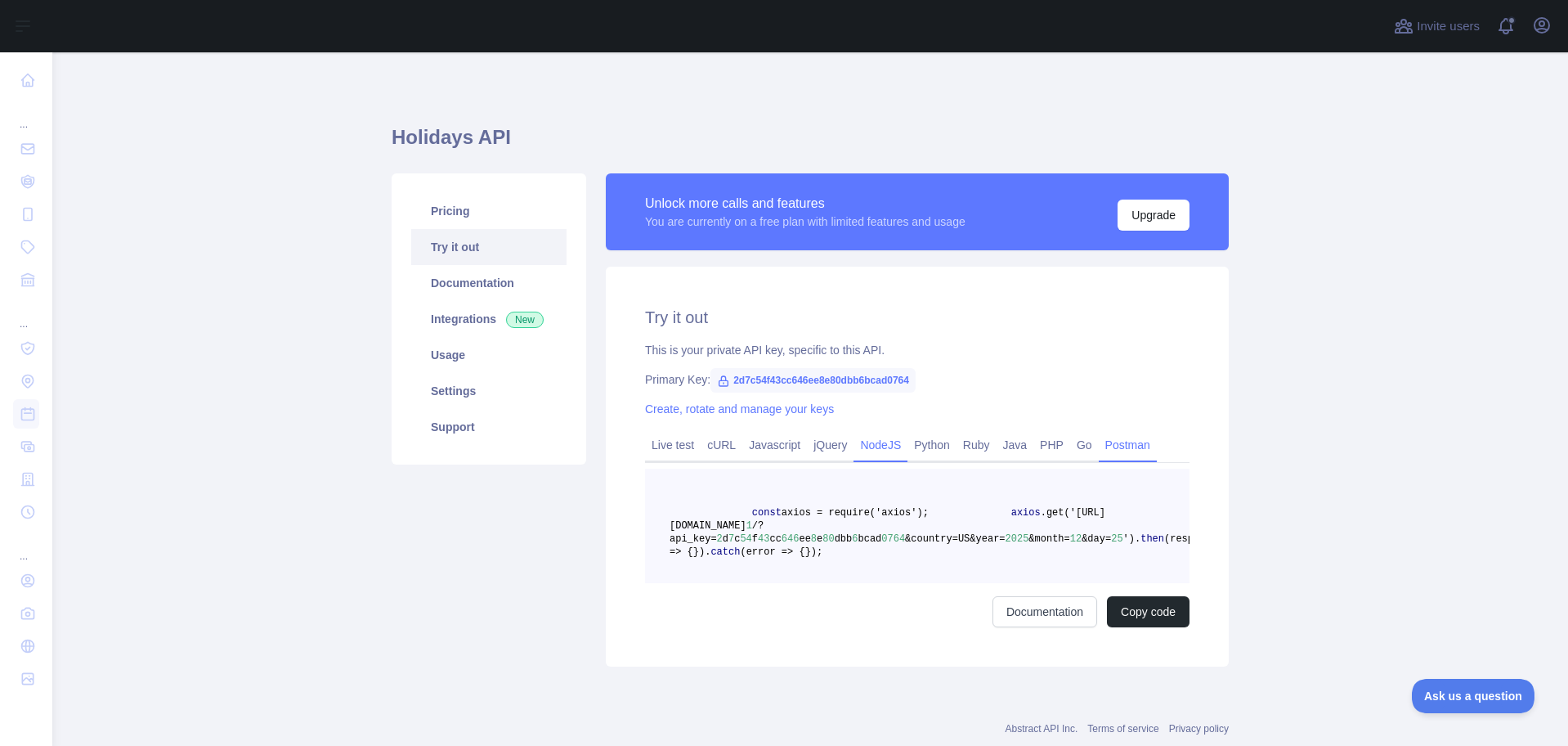
click at [1099, 446] on link "Postman" at bounding box center [1127, 445] width 58 height 26
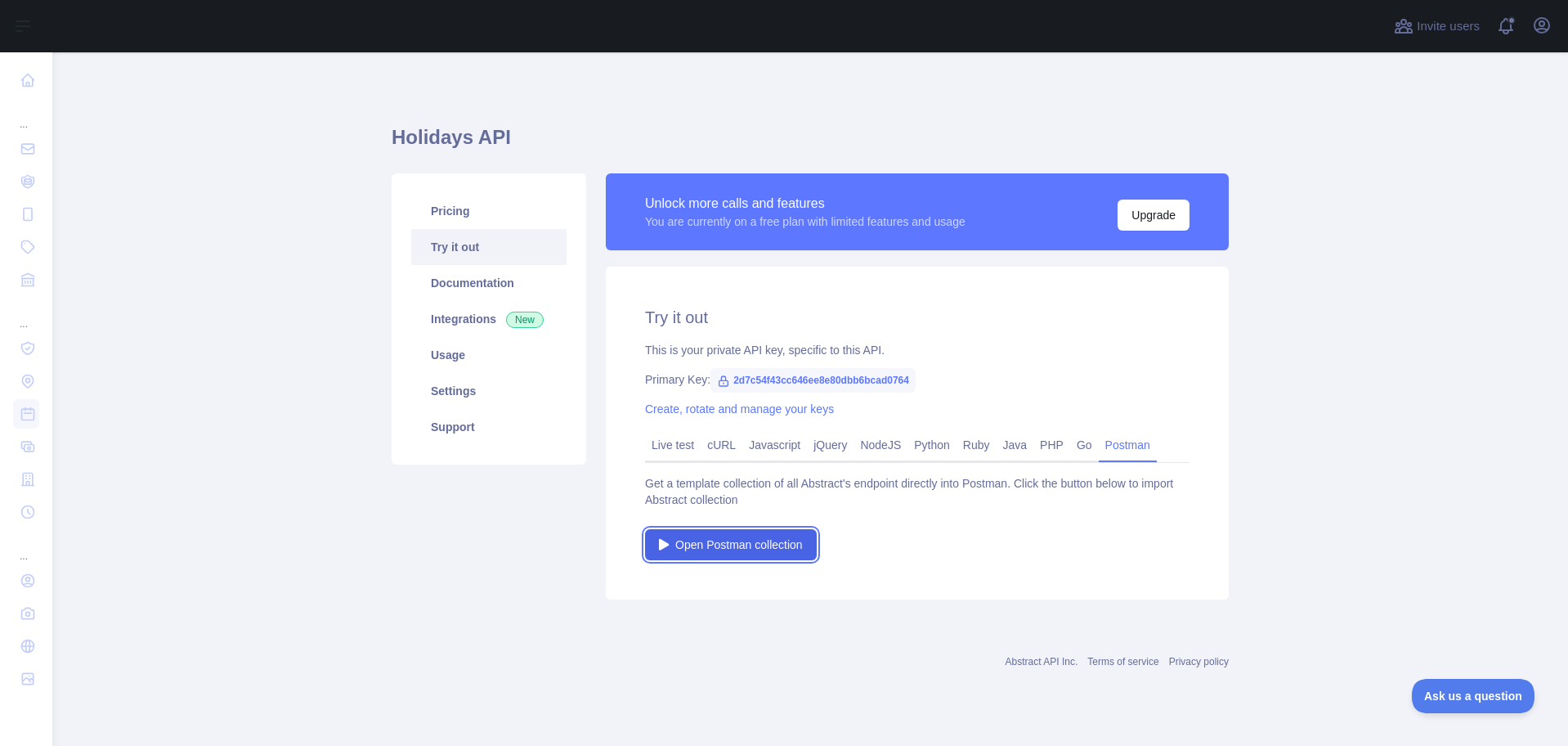
click at [763, 552] on span "Open Postman collection" at bounding box center [739, 544] width 128 height 16
click at [664, 440] on link "Live test" at bounding box center [672, 445] width 56 height 26
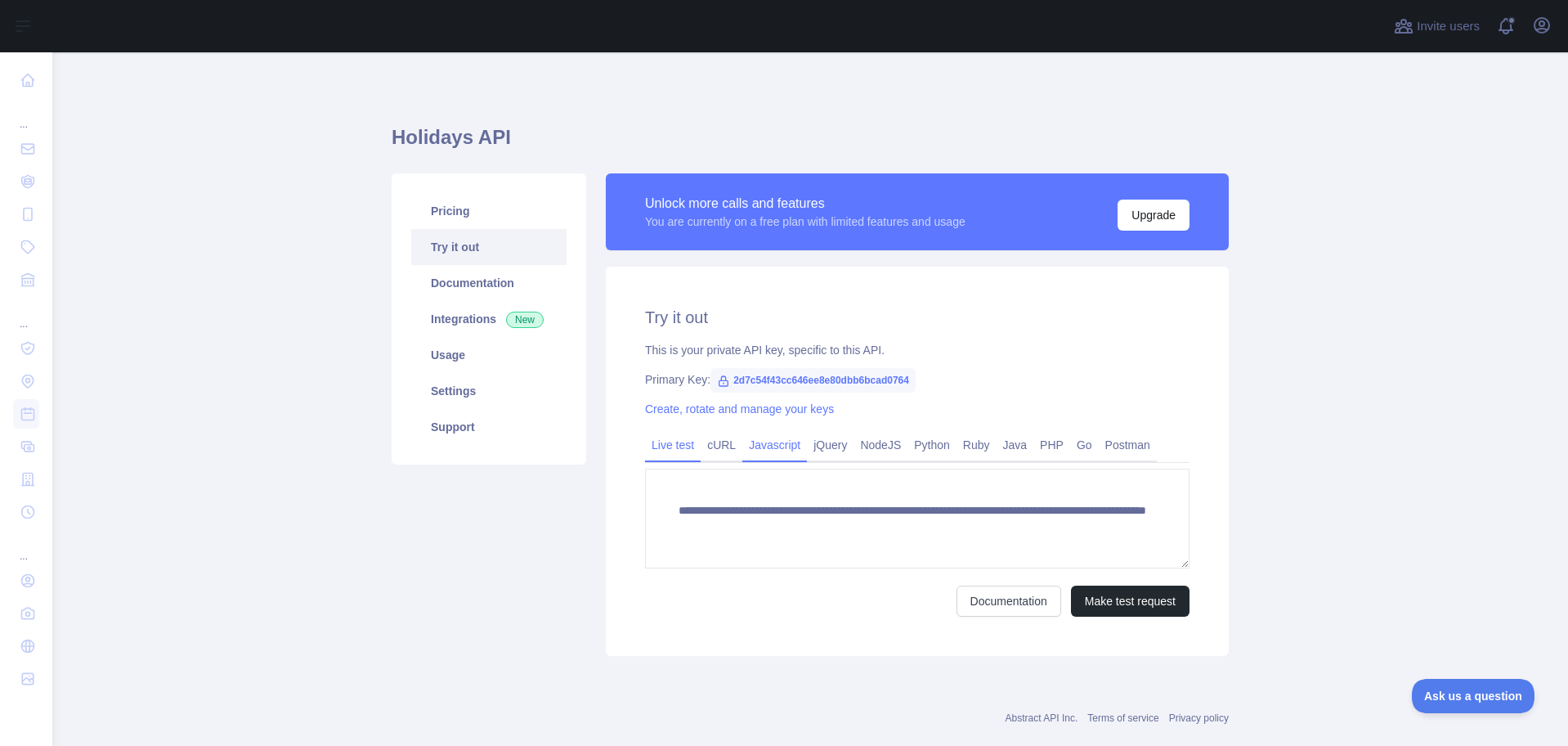
click at [758, 445] on link "Javascript" at bounding box center [775, 445] width 64 height 26
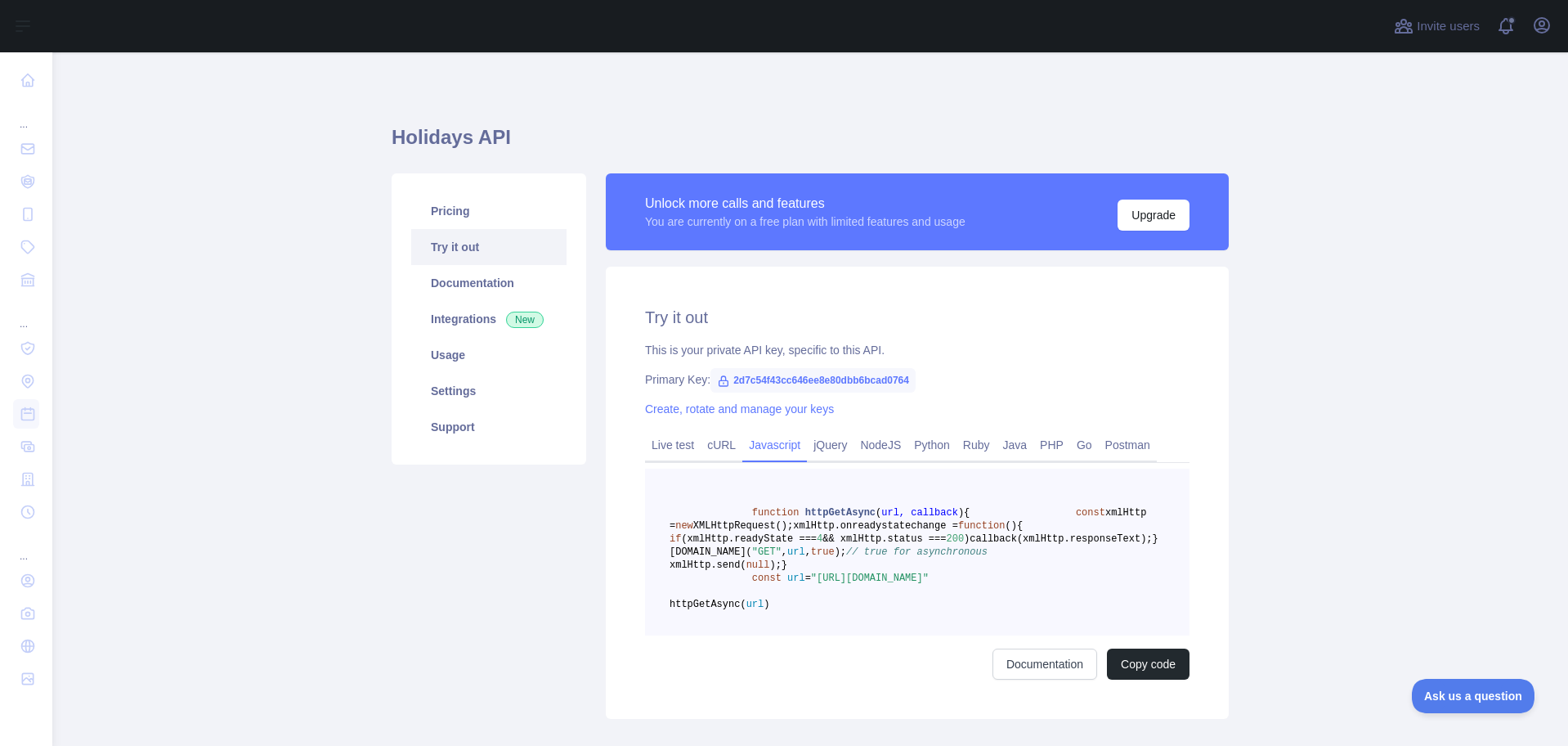
drag, startPoint x: 983, startPoint y: 641, endPoint x: 810, endPoint y: 644, distance: 173.0
click at [811, 583] on span ""https://holidays.abstractapi.com/v1/?api_key=2d7c54f43cc646ee8e80dbb6bcad0764&…" at bounding box center [870, 578] width 118 height 11
copy span "https://holidays.abstractapi.com"
drag, startPoint x: 879, startPoint y: 656, endPoint x: 1077, endPoint y: 651, distance: 198.1
click at [929, 583] on span ""https://holidays.abstractapi.com/v1/?api_key=2d7c54f43cc646ee8e80dbb6bcad0764&…" at bounding box center [870, 578] width 118 height 11
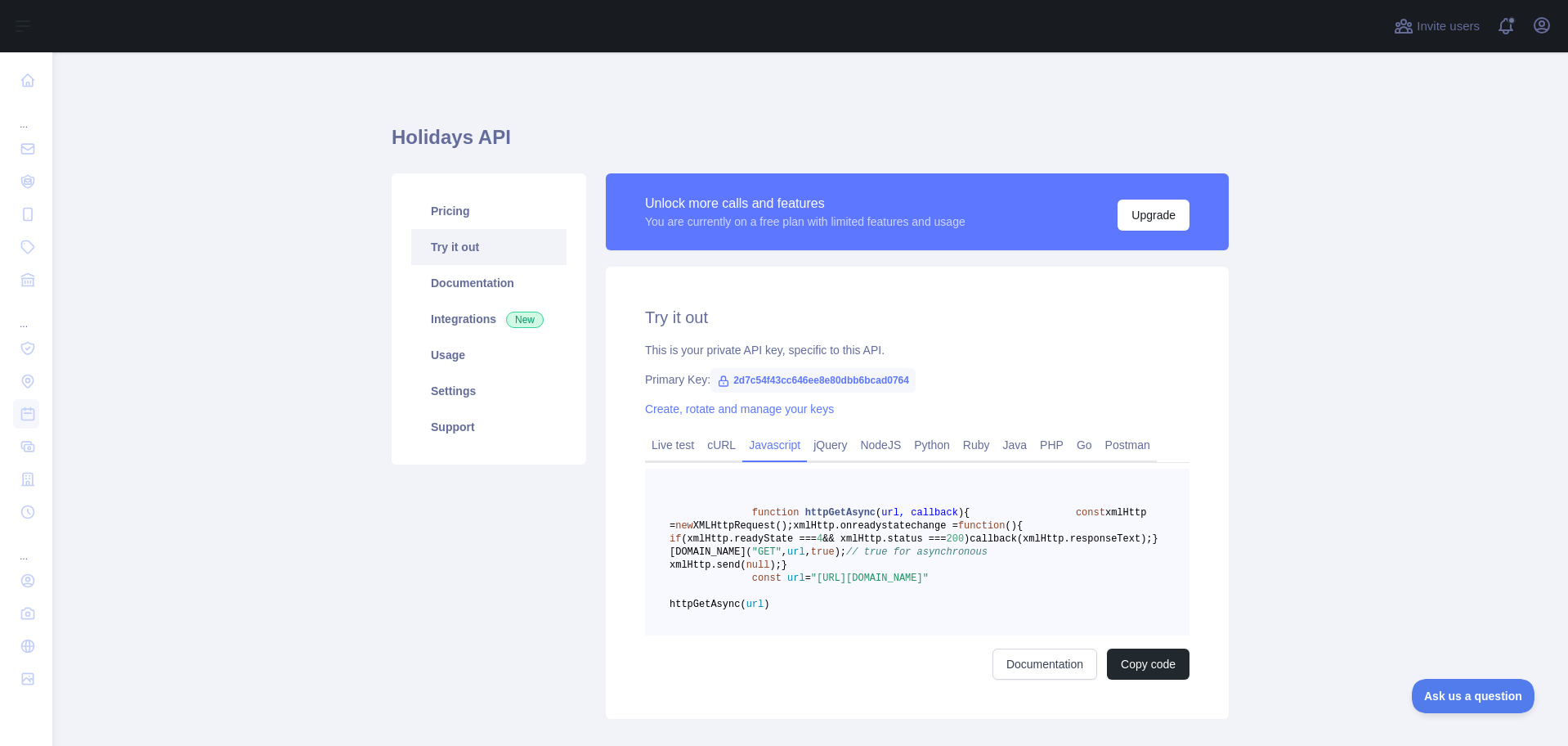
copy span "&country=US&year=2025&month=12&day=25"
drag, startPoint x: 825, startPoint y: 384, endPoint x: 793, endPoint y: 372, distance: 34.2
click at [793, 372] on span "2d7c54f43cc646ee8e80dbb6bcad0764" at bounding box center [812, 380] width 205 height 25
click at [720, 381] on icon at bounding box center [724, 381] width 9 height 9
drag, startPoint x: 724, startPoint y: 381, endPoint x: 931, endPoint y: 368, distance: 207.4
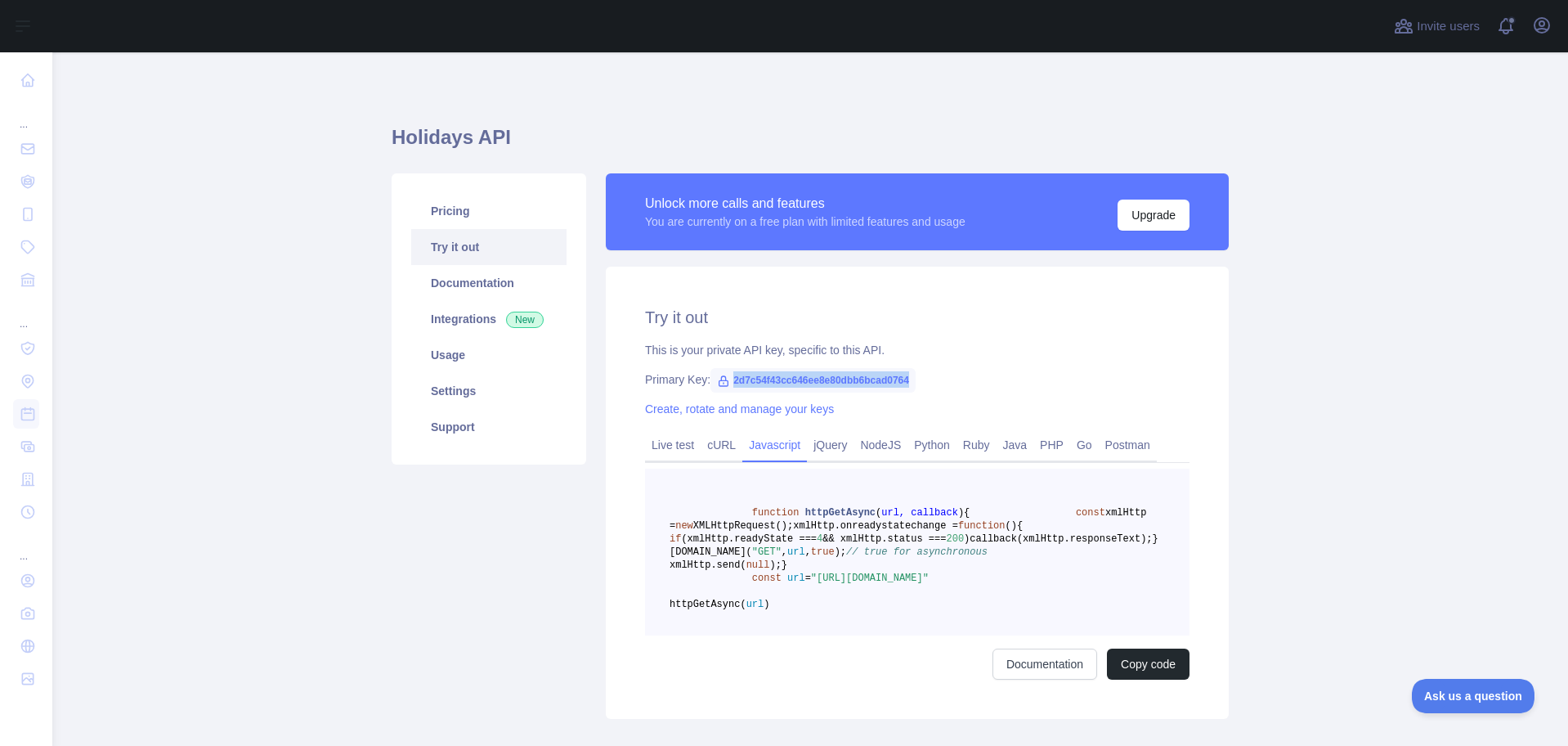
click at [926, 369] on div "Try it out This is your private API key, specific to this API. Primary Key: 2d7…" at bounding box center [917, 493] width 623 height 452
copy span "2d7c54f43cc646ee8e80dbb6bcad0764"
